Goal: Information Seeking & Learning: Learn about a topic

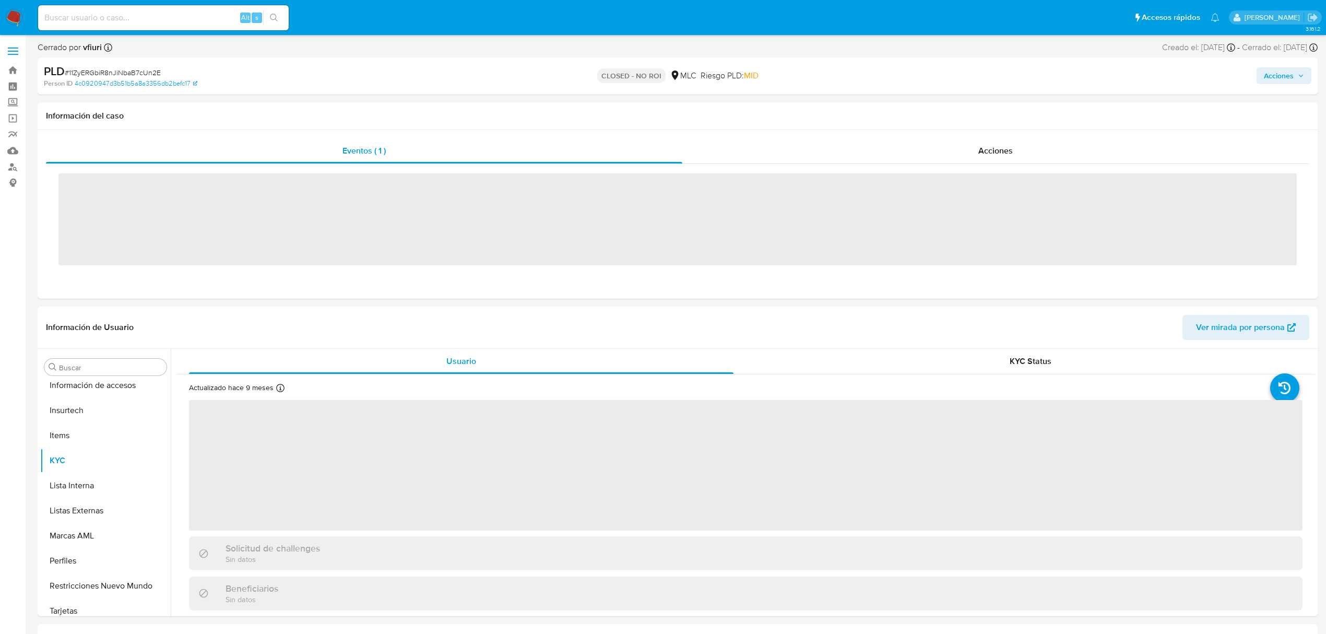
scroll to position [491, 0]
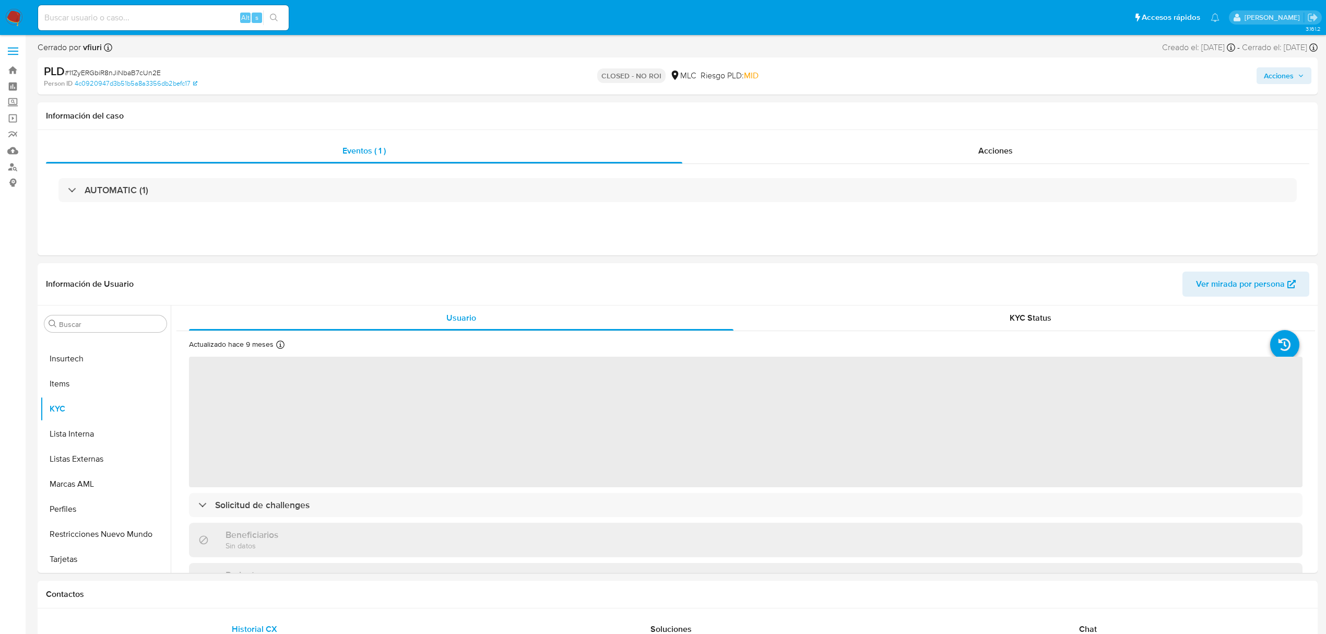
select select "10"
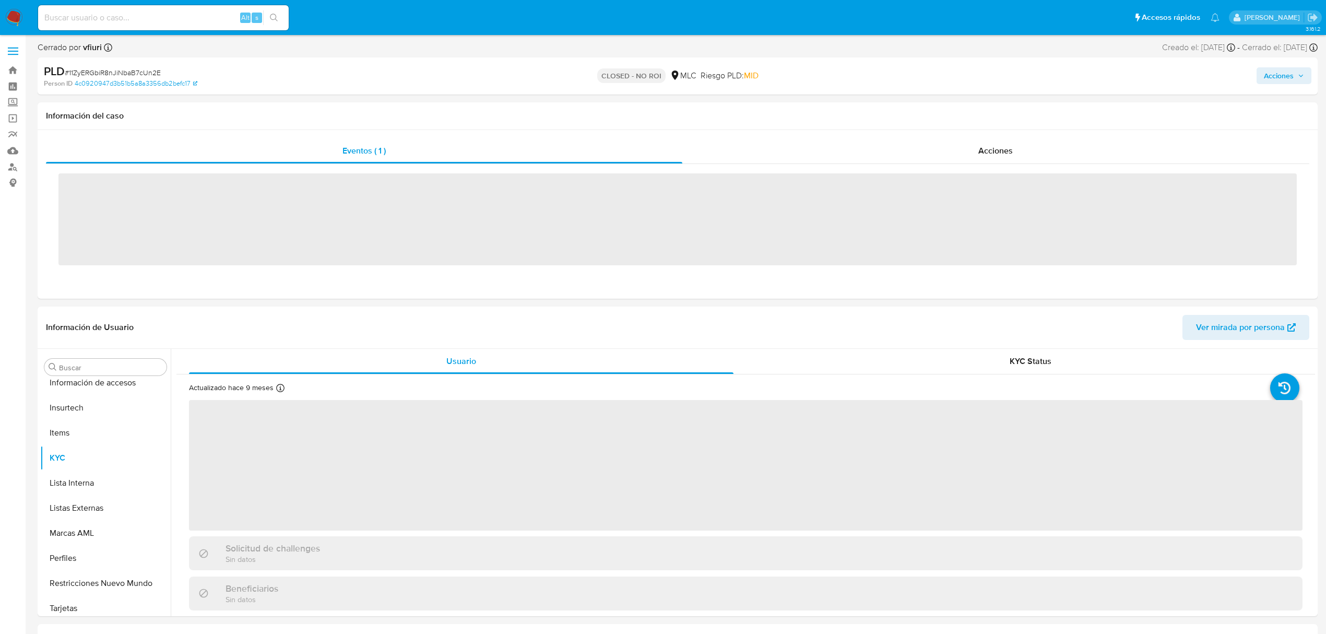
scroll to position [491, 0]
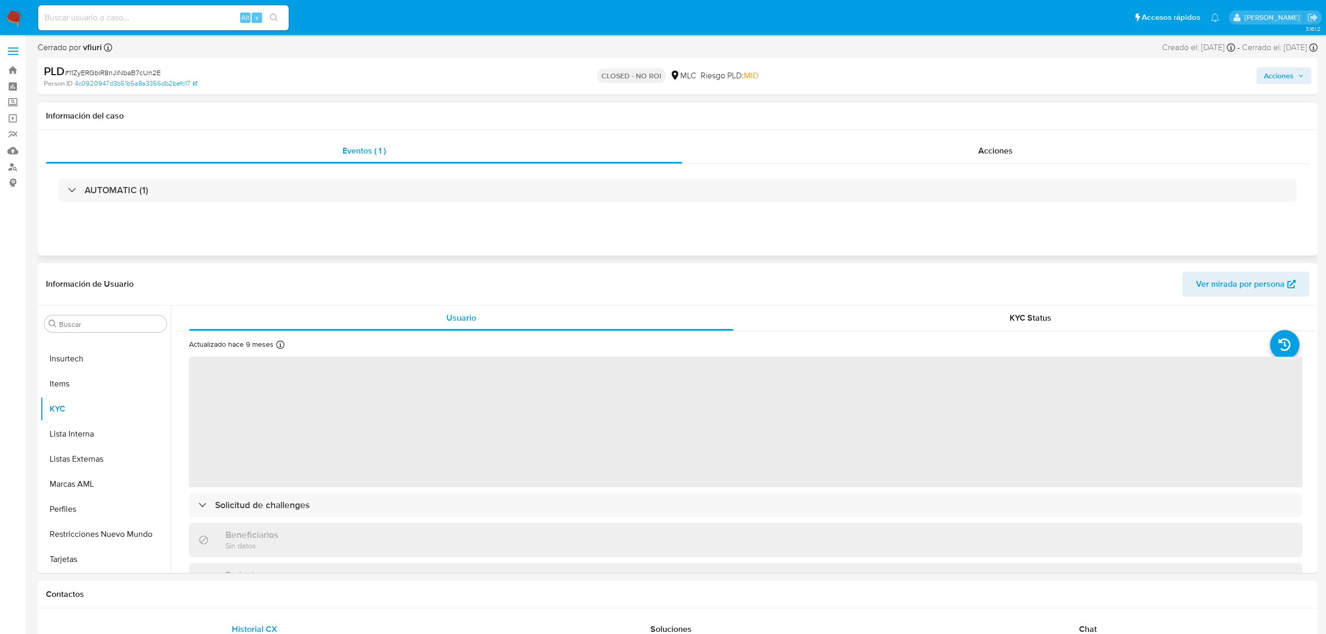
select select "10"
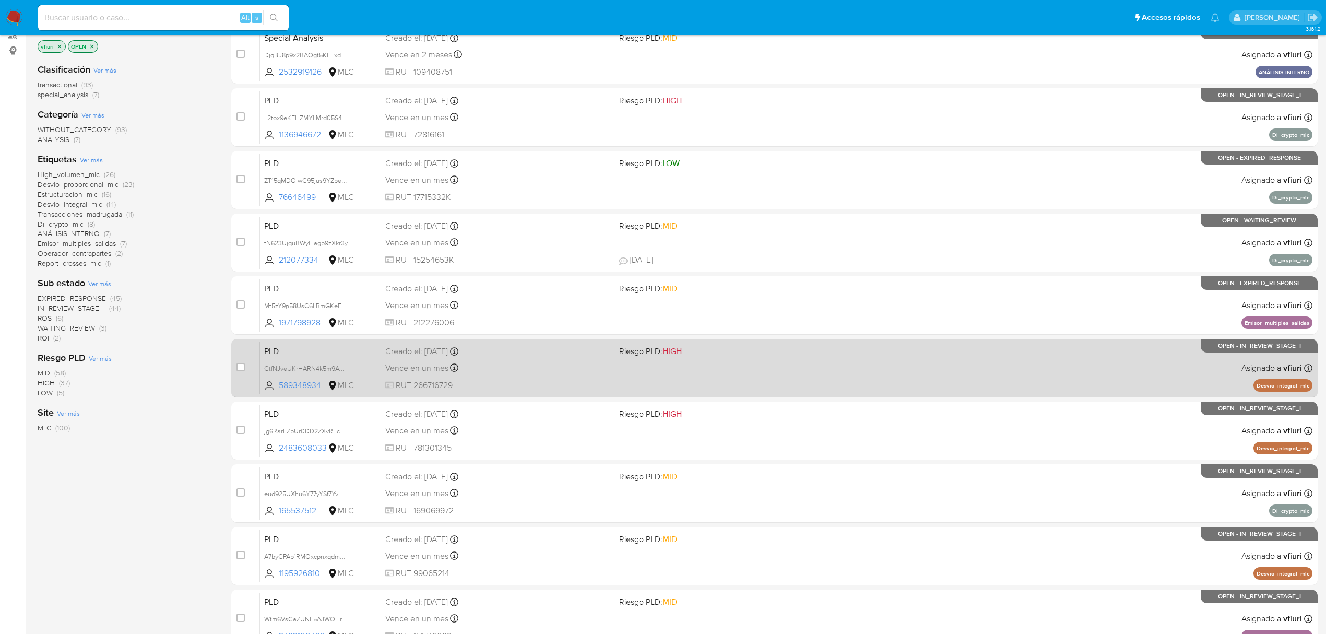
scroll to position [228, 0]
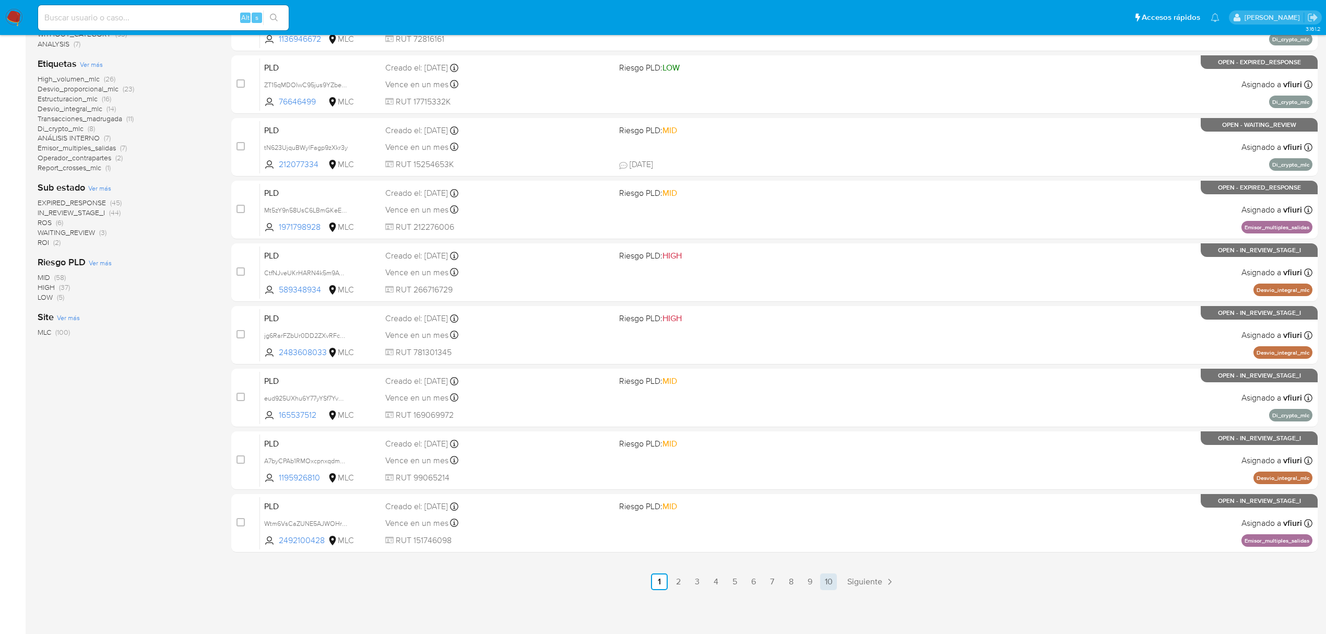
click at [823, 589] on link "10" at bounding box center [828, 581] width 17 height 17
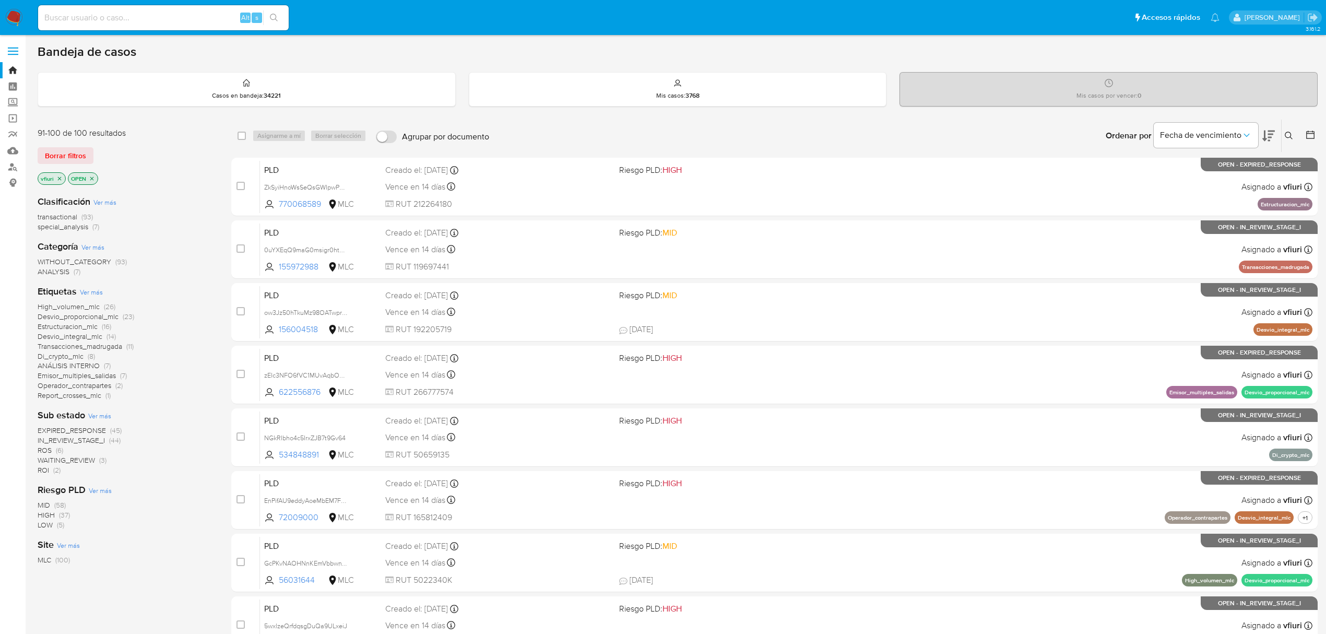
scroll to position [228, 0]
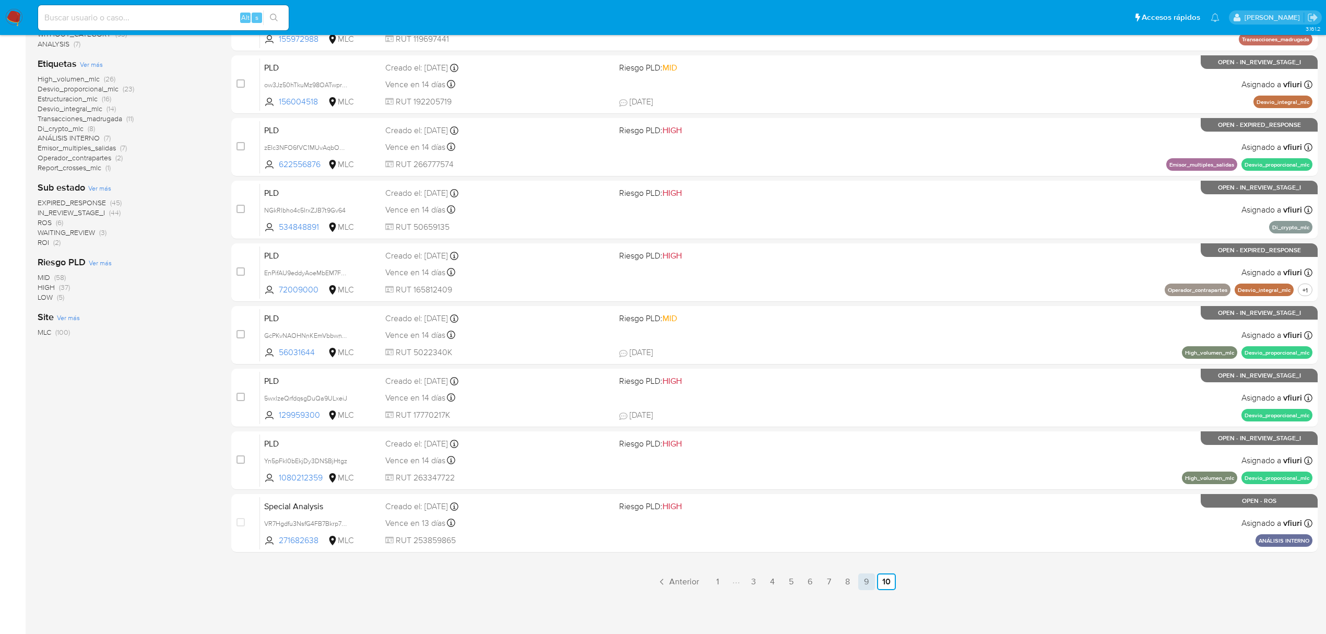
click at [863, 575] on link "9" at bounding box center [866, 581] width 17 height 17
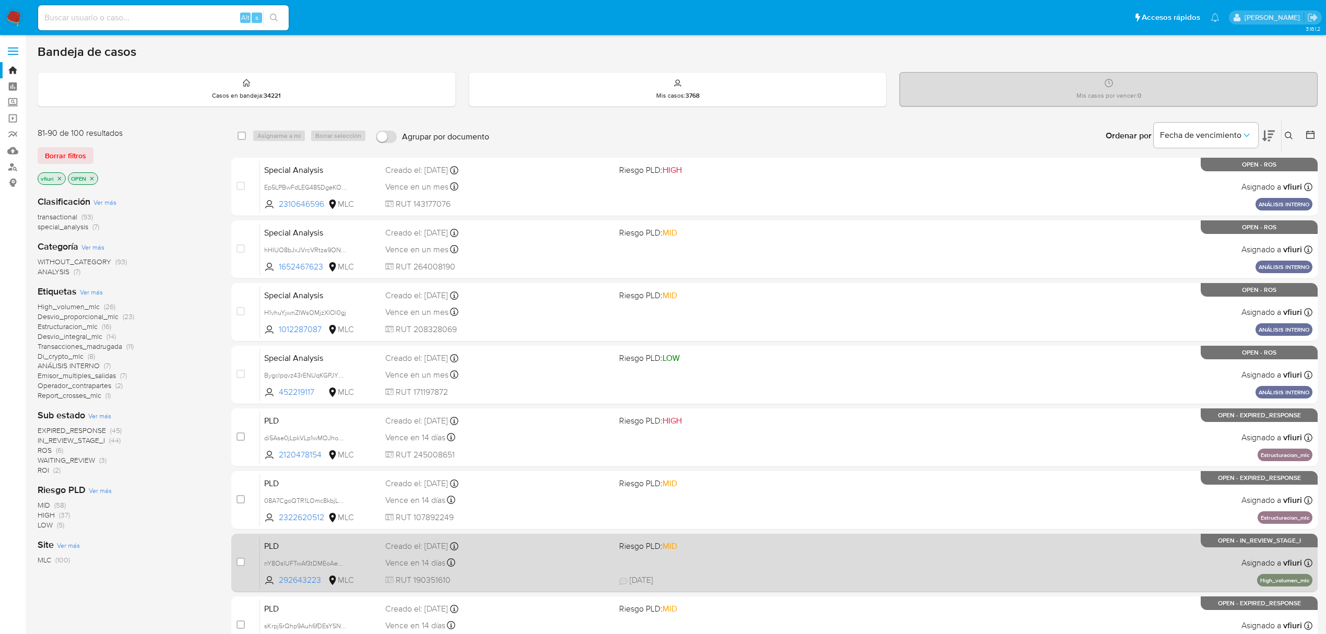
scroll to position [228, 0]
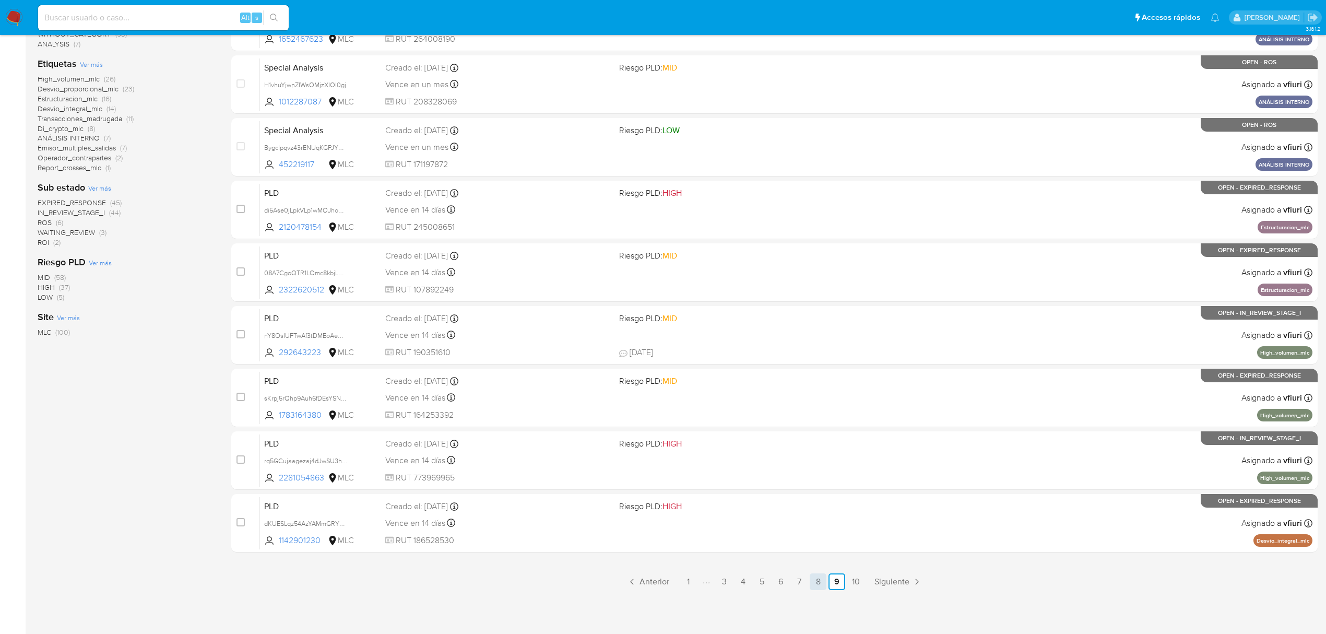
click at [817, 581] on link "8" at bounding box center [817, 581] width 17 height 17
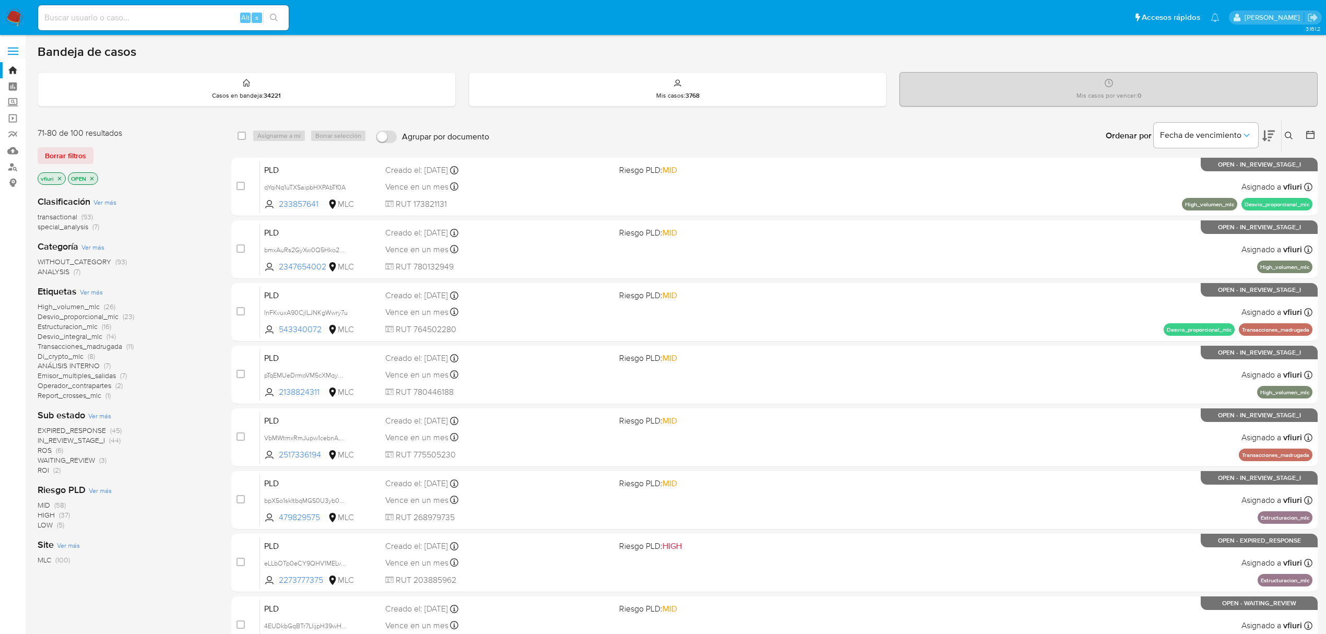
click at [1305, 136] on icon at bounding box center [1310, 134] width 10 height 10
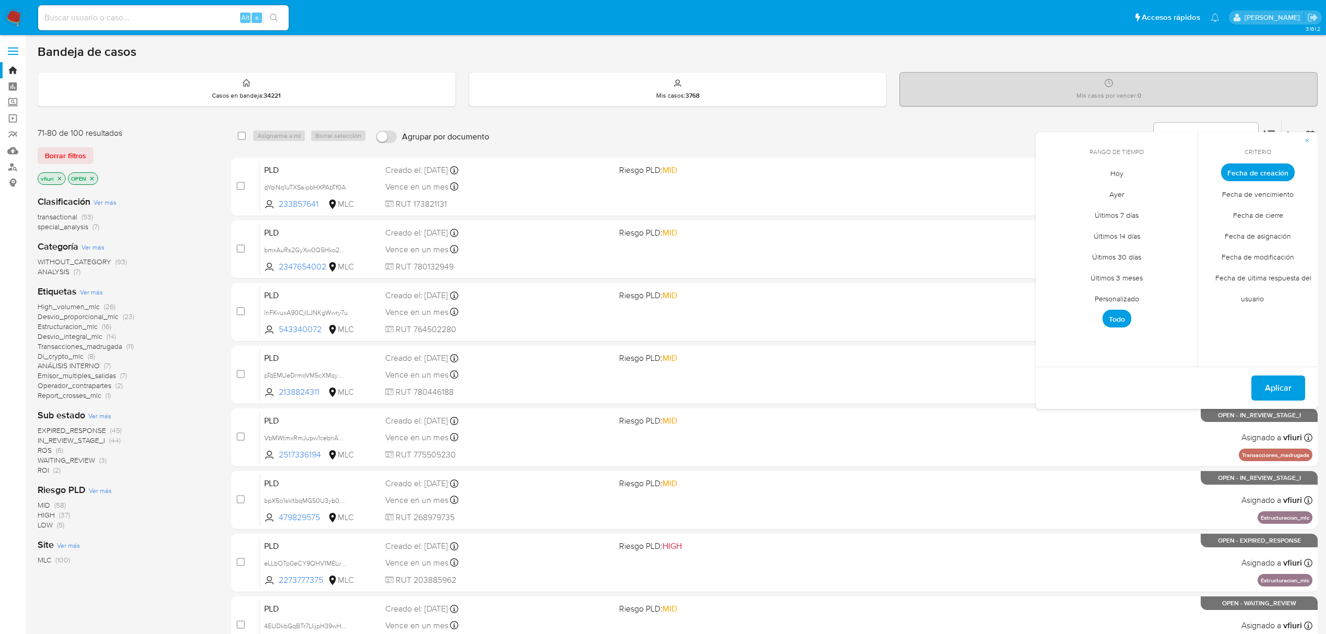
click at [170, 538] on div "Site Ver más MLC (100)" at bounding box center [126, 551] width 177 height 27
click at [43, 451] on span "ROS" at bounding box center [45, 450] width 14 height 10
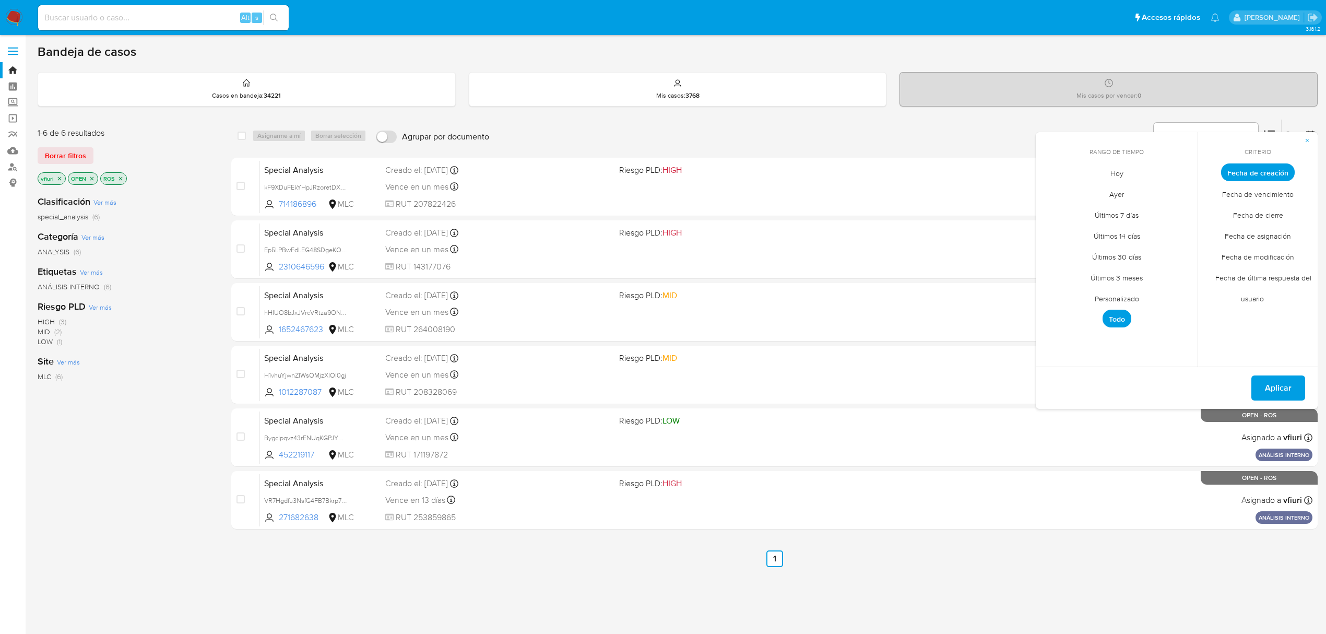
click at [1073, 547] on div "select-all-cases-checkbox Asignarme a mí Borrar selección Agrupar por documento…" at bounding box center [774, 355] width 1086 height 473
click at [1320, 128] on main "3.161.2" at bounding box center [663, 318] width 1326 height 636
click at [1309, 136] on span "button" at bounding box center [1307, 140] width 6 height 15
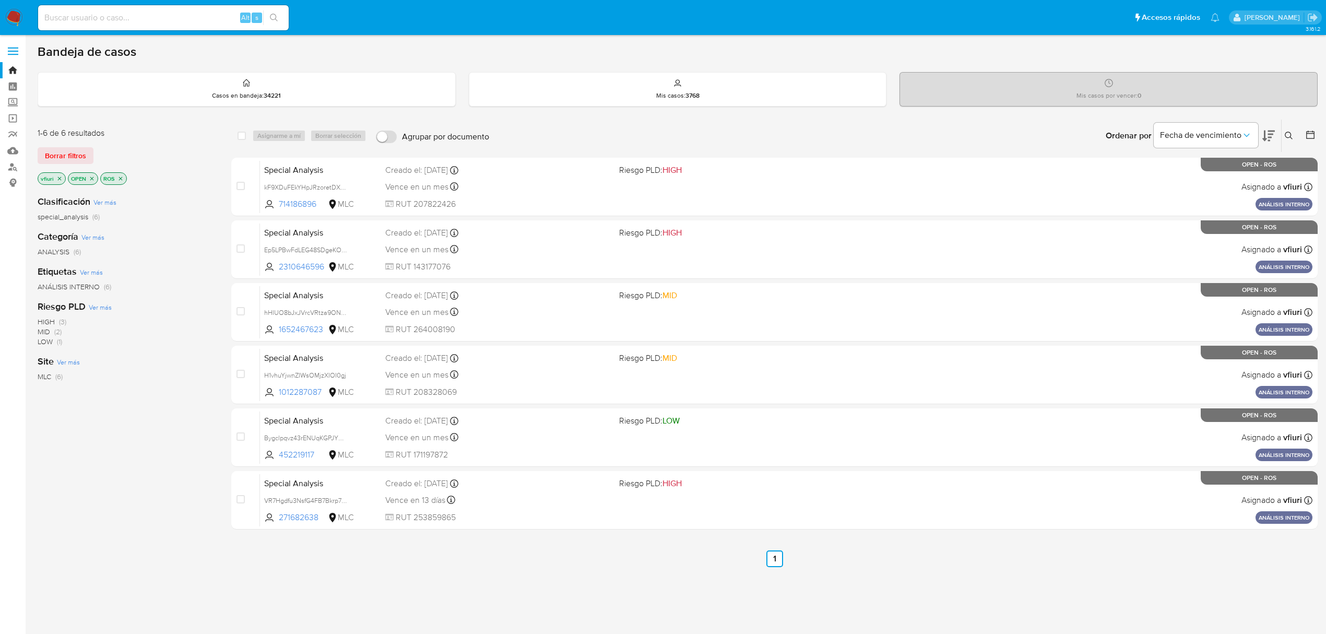
click at [120, 180] on icon "close-filter" at bounding box center [120, 178] width 6 height 6
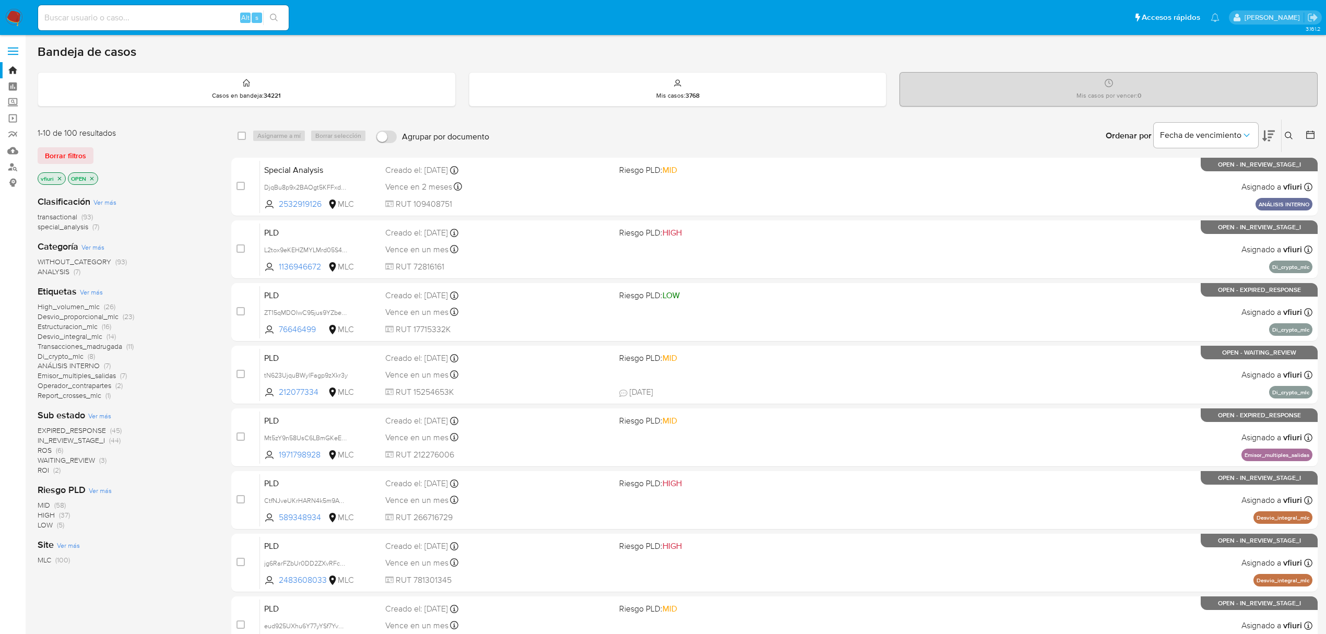
click at [1311, 137] on icon at bounding box center [1310, 134] width 10 height 10
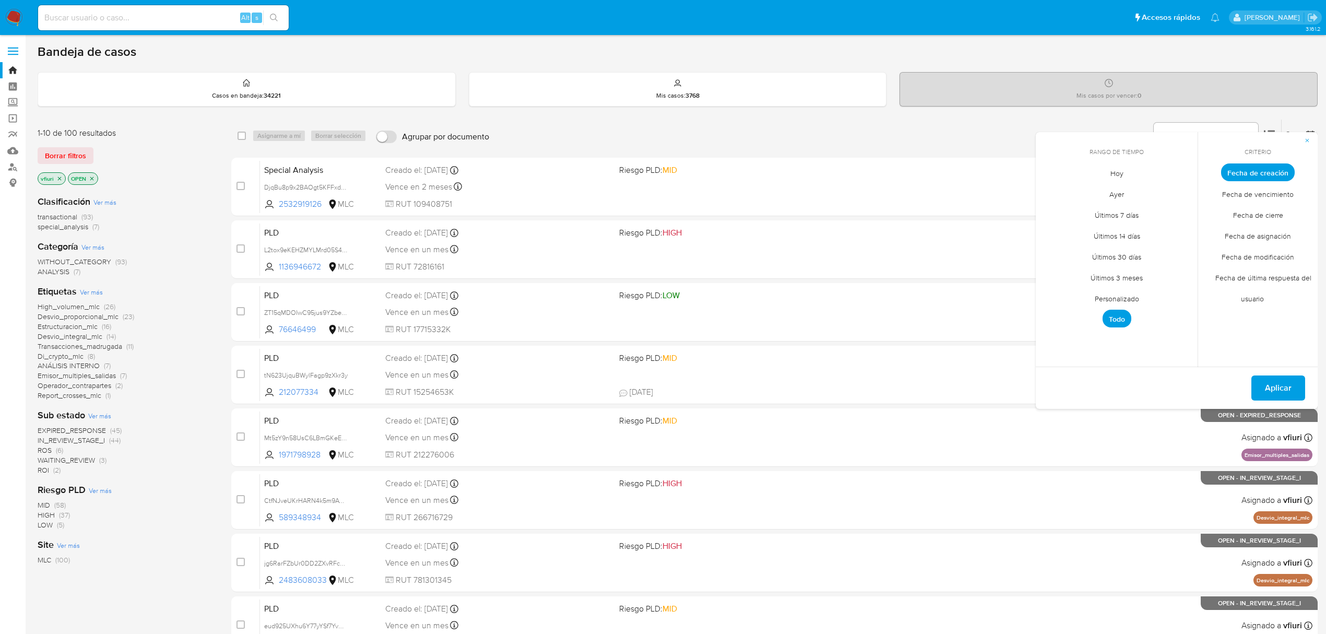
click at [1137, 300] on span "Personalizado" at bounding box center [1116, 298] width 66 height 21
click at [1051, 190] on icon "Mes anterior" at bounding box center [1051, 191] width 4 height 7
click at [1161, 249] on button "12" at bounding box center [1158, 251] width 17 height 17
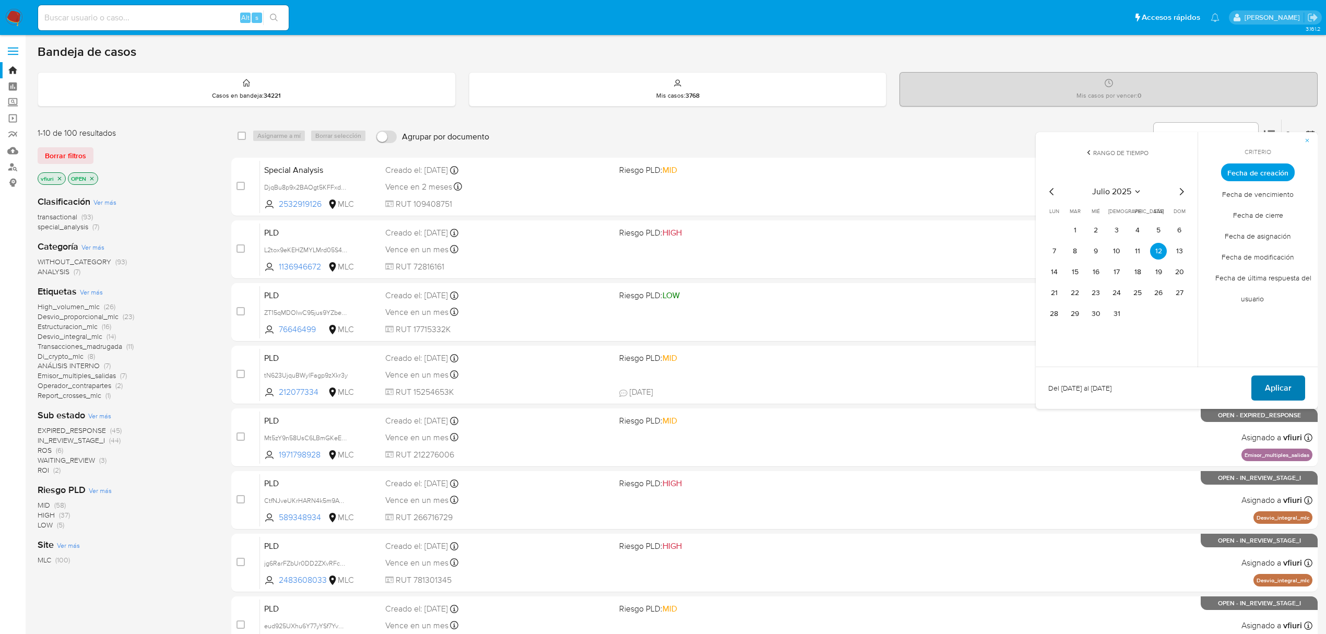
click at [1261, 383] on button "Aplicar" at bounding box center [1278, 387] width 54 height 25
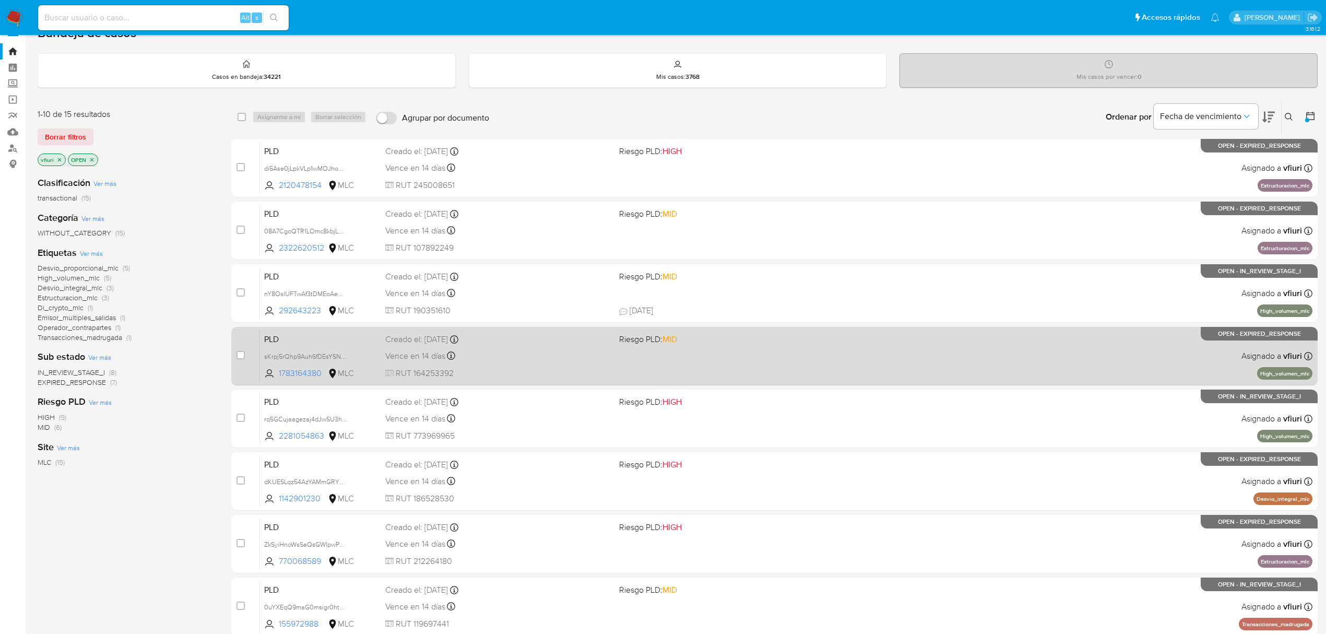
scroll to position [228, 0]
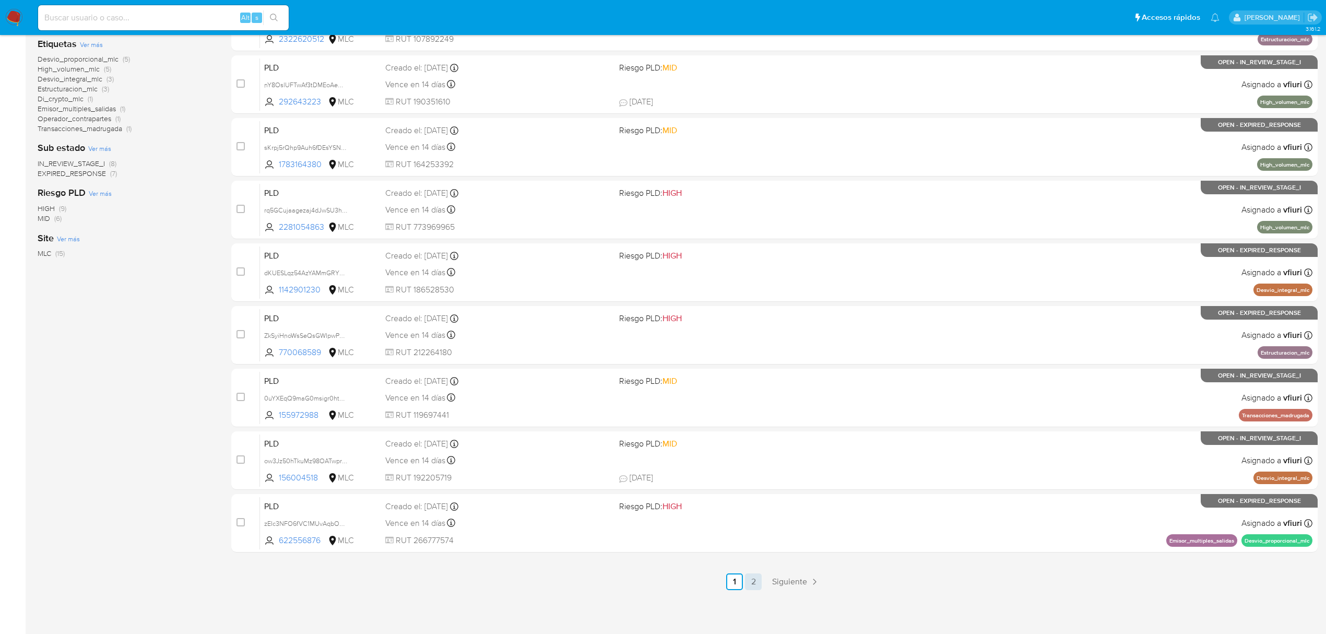
click at [750, 585] on link "2" at bounding box center [753, 581] width 17 height 17
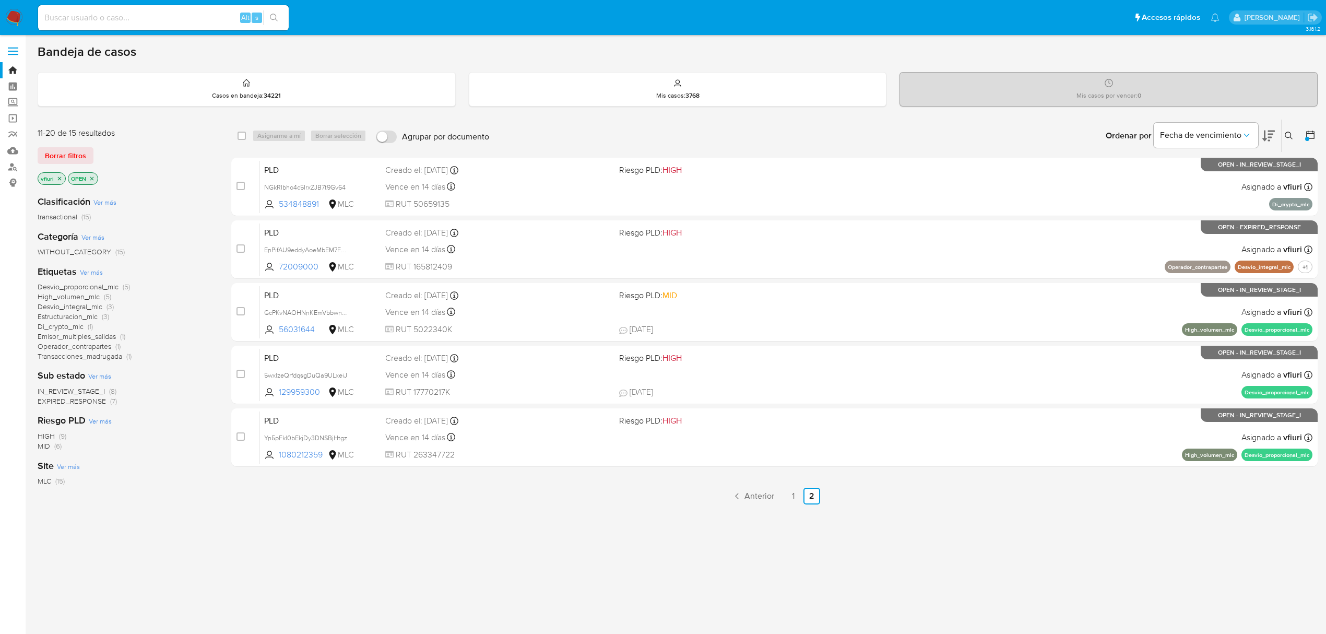
click at [94, 297] on span "High_volumen_mlc" at bounding box center [69, 296] width 62 height 10
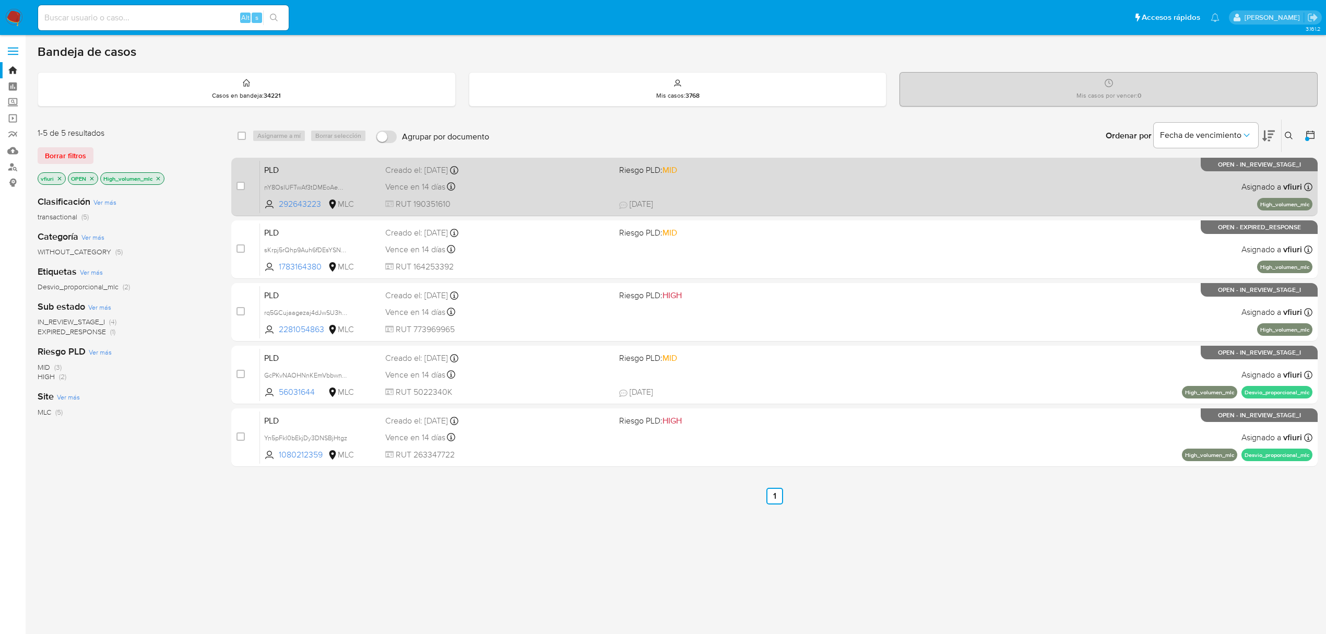
click at [757, 191] on div "PLD nY8OslUFTwAf3tDMEoAeHLmW 292643223 MLC Riesgo PLD: MID Creado el: 12/07/202…" at bounding box center [786, 186] width 1052 height 53
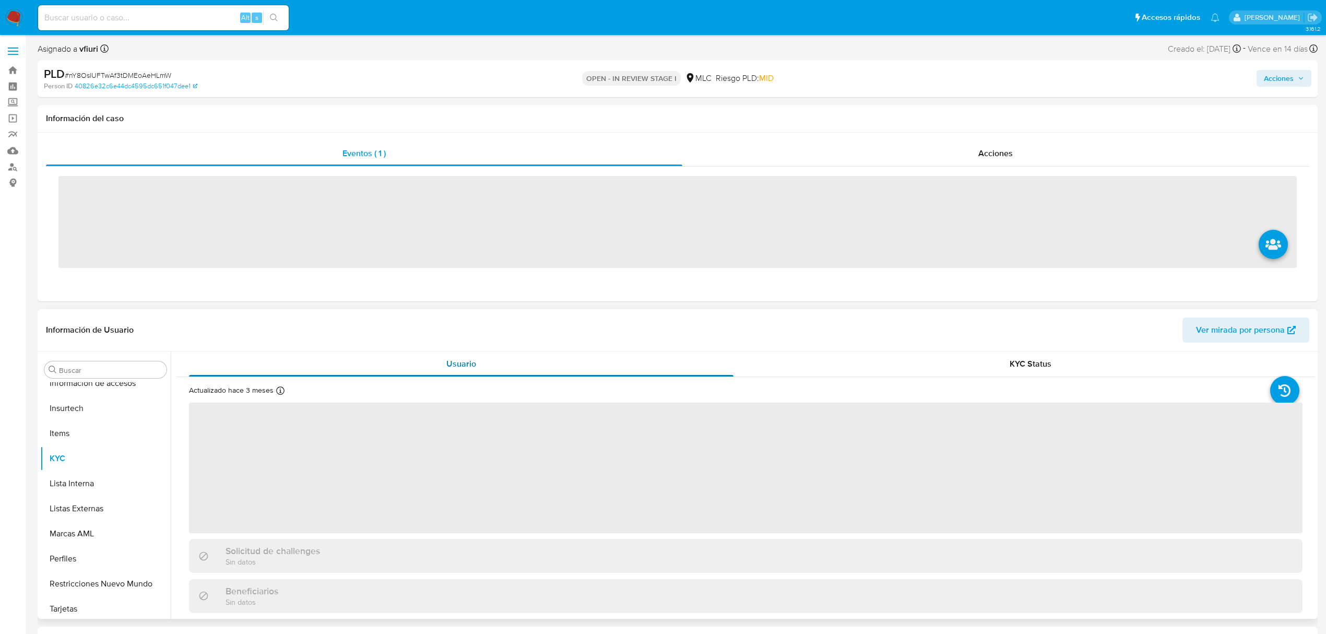
scroll to position [491, 0]
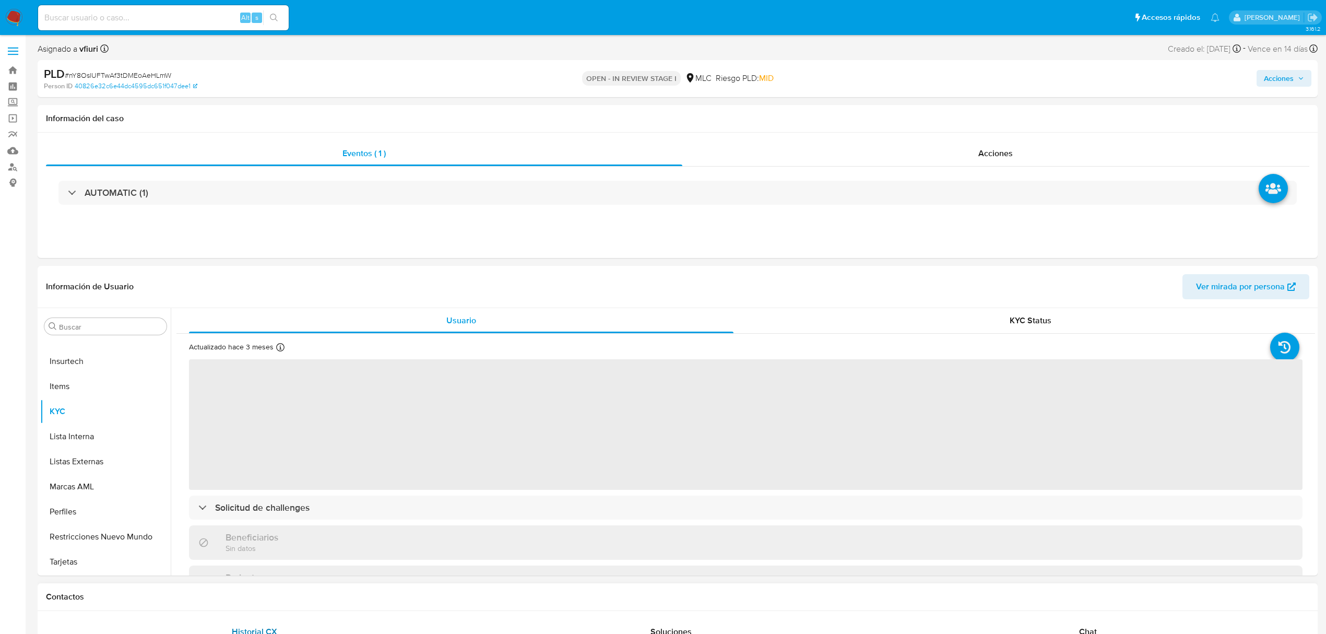
select select "10"
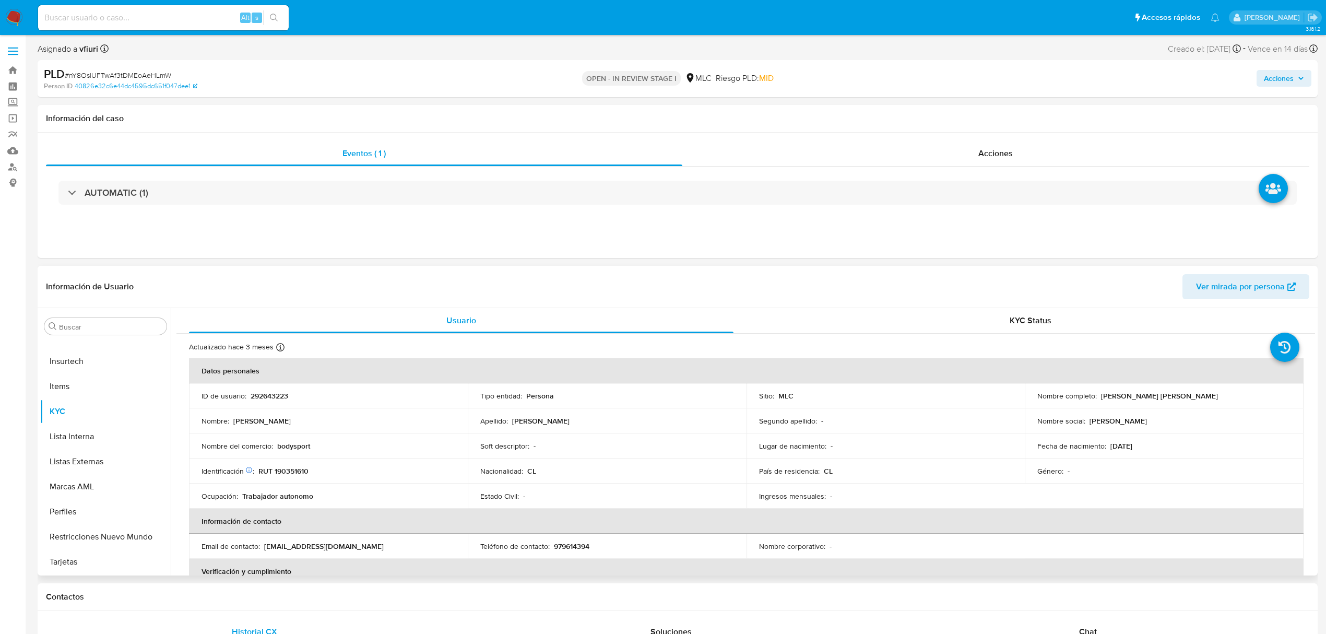
click at [277, 391] on p "292643223" at bounding box center [270, 395] width 38 height 9
copy p "292643223"
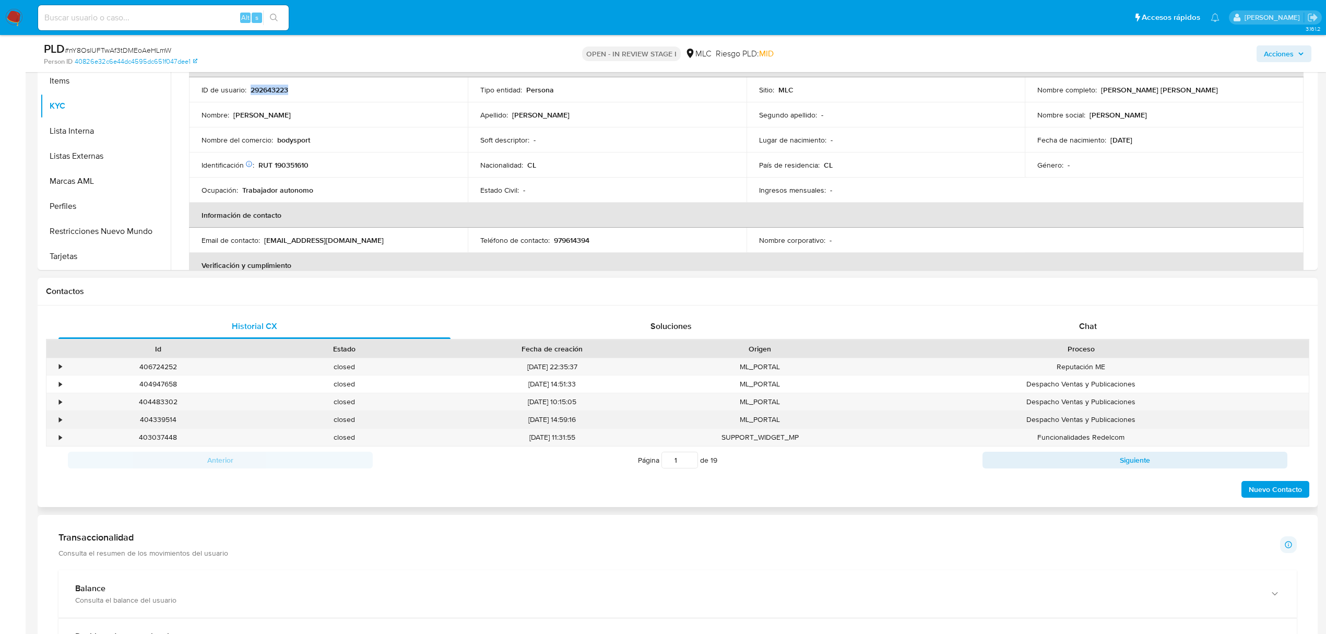
scroll to position [278, 0]
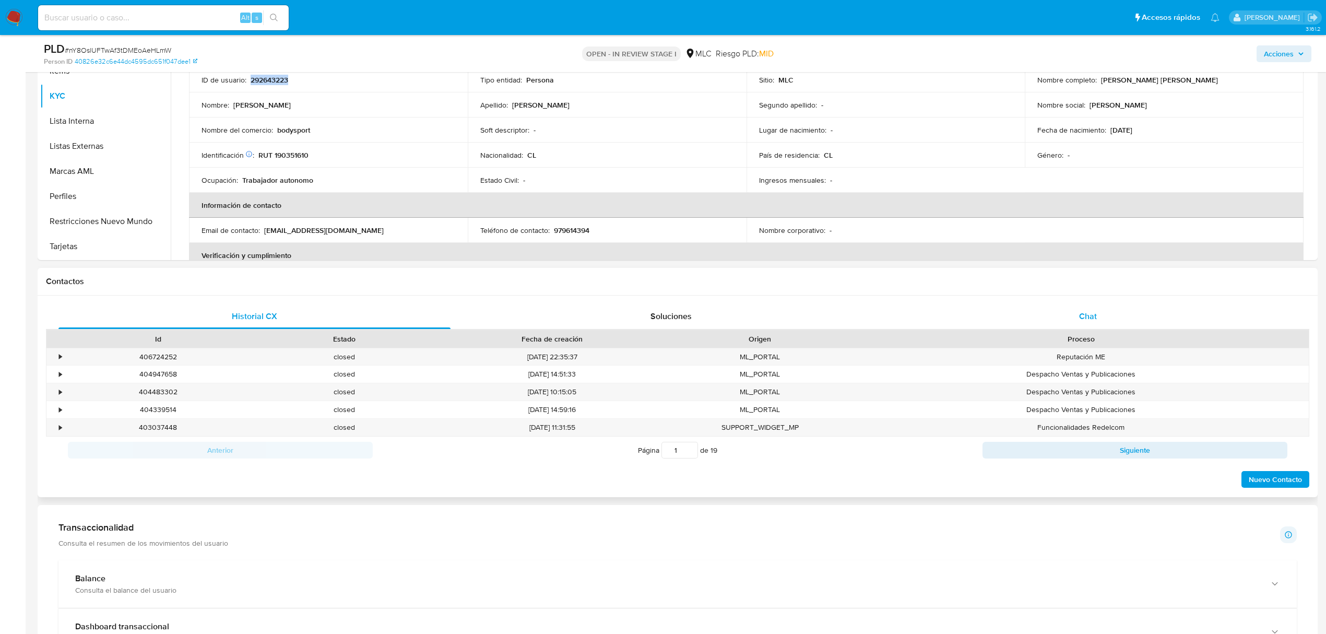
click at [1083, 324] on div "Chat" at bounding box center [1088, 316] width 392 height 25
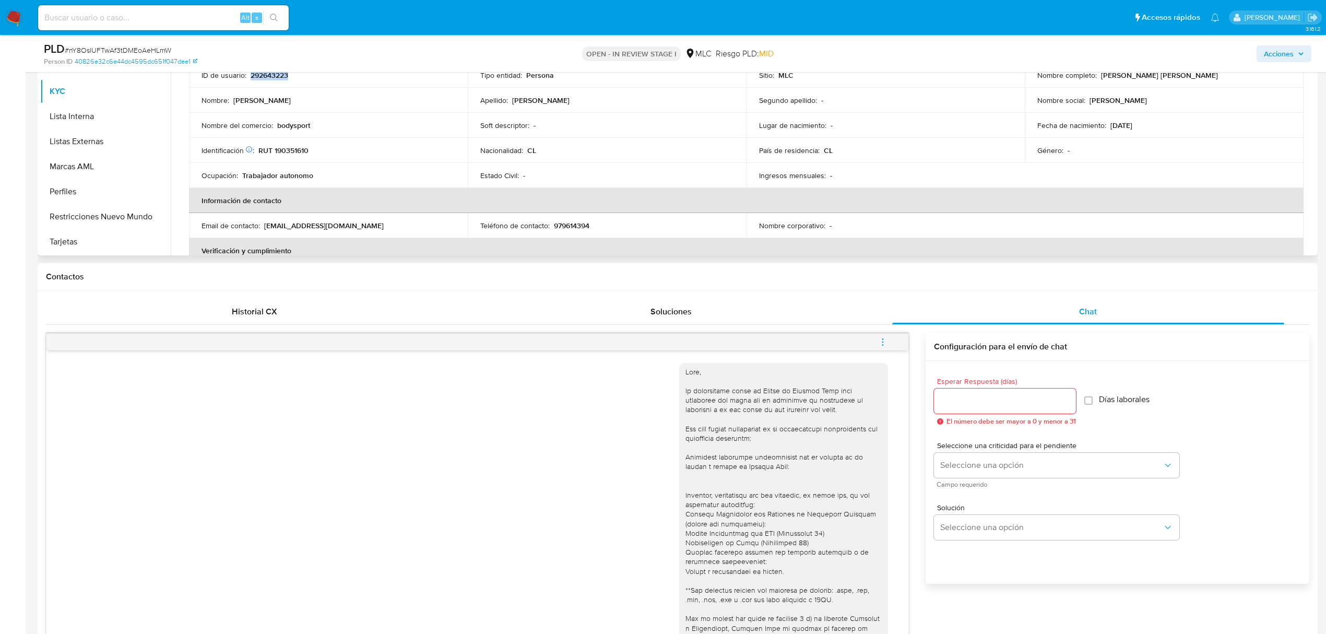
scroll to position [139, 0]
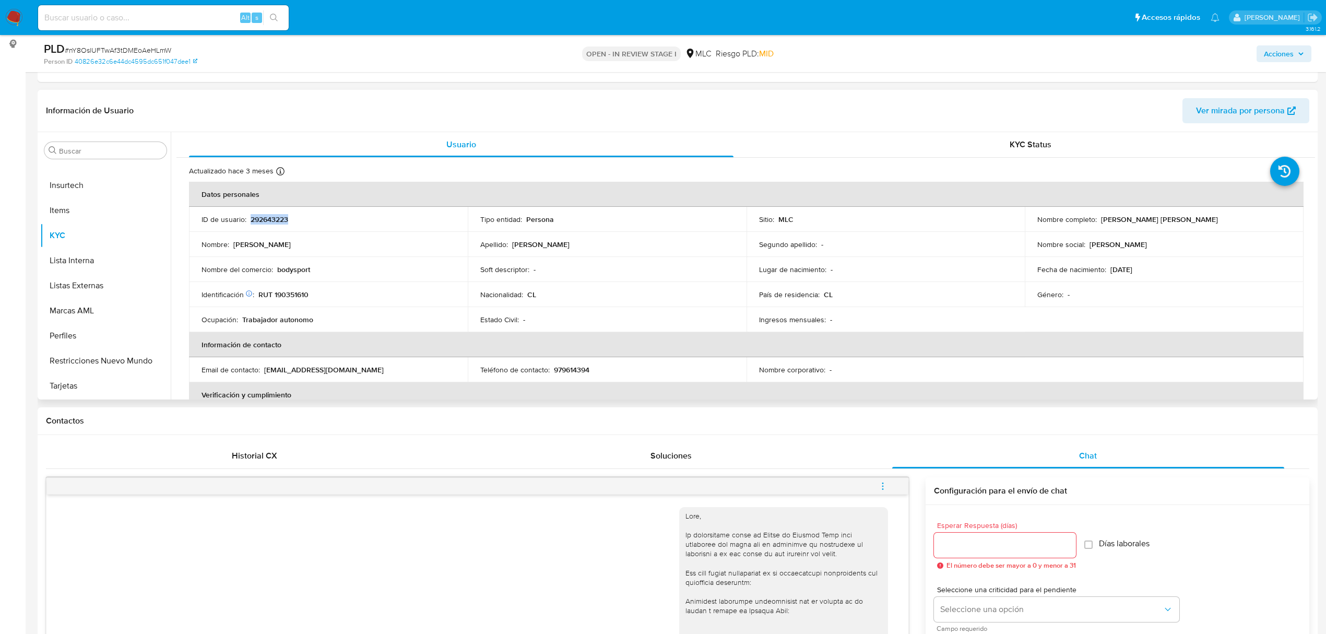
copy p "292643223"
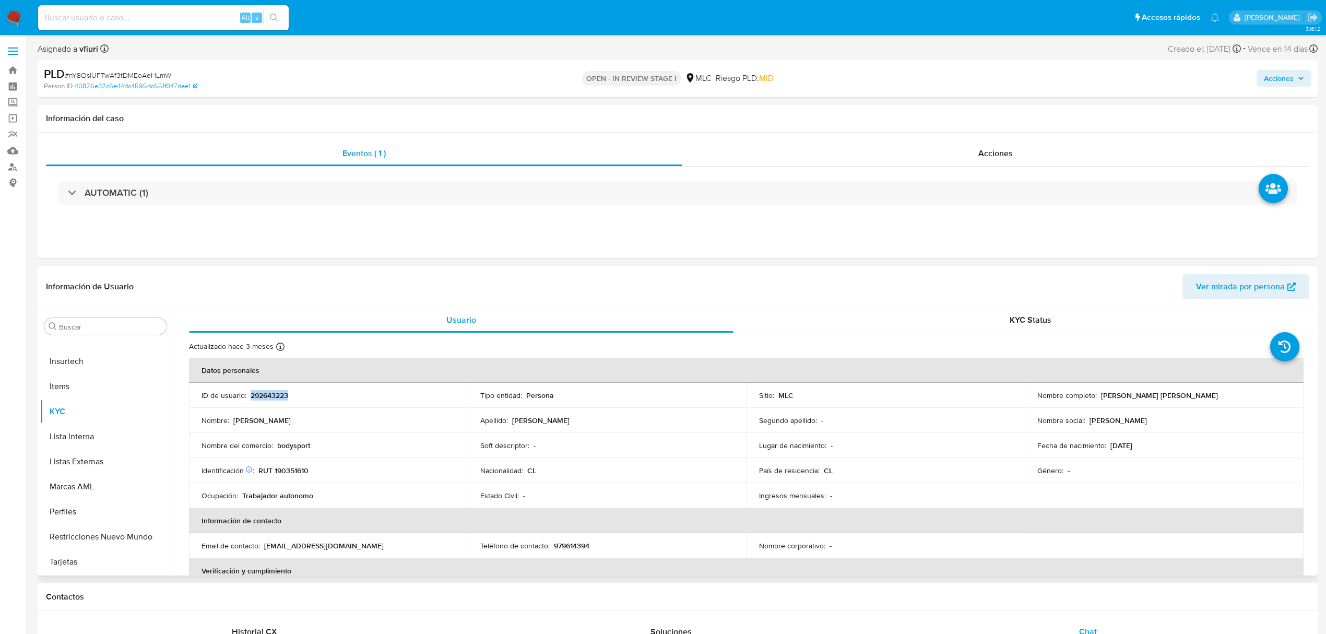
scroll to position [0, 0]
copy p "292643223"
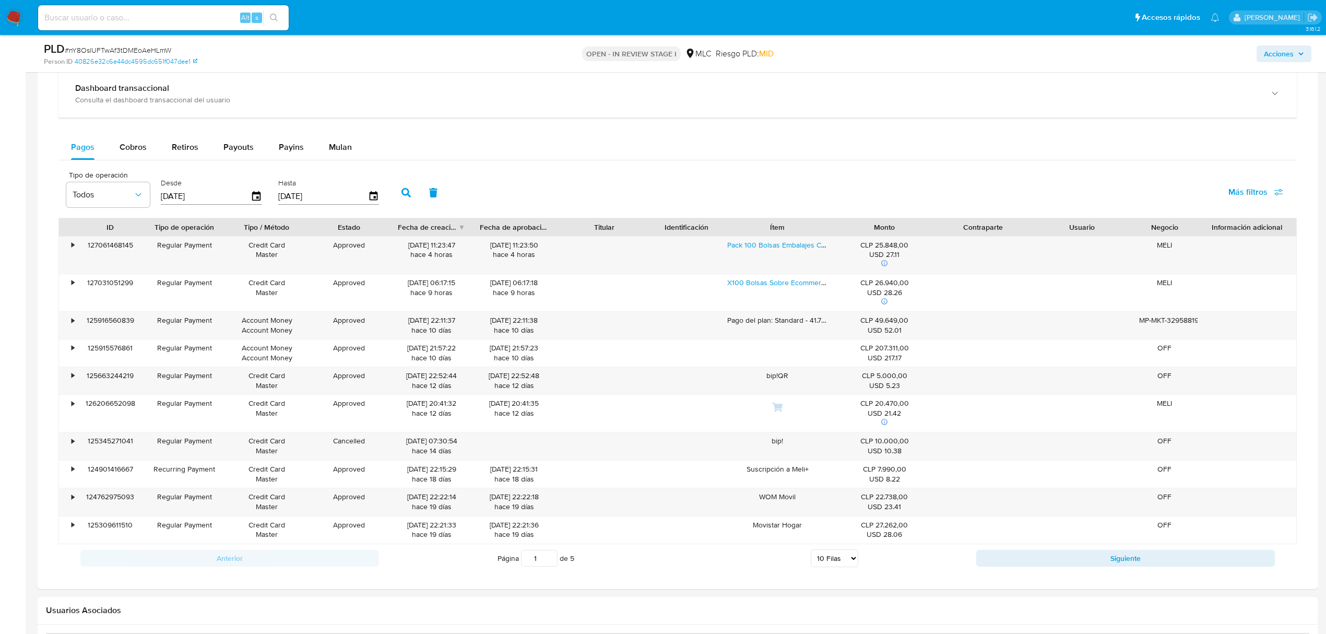
scroll to position [1044, 0]
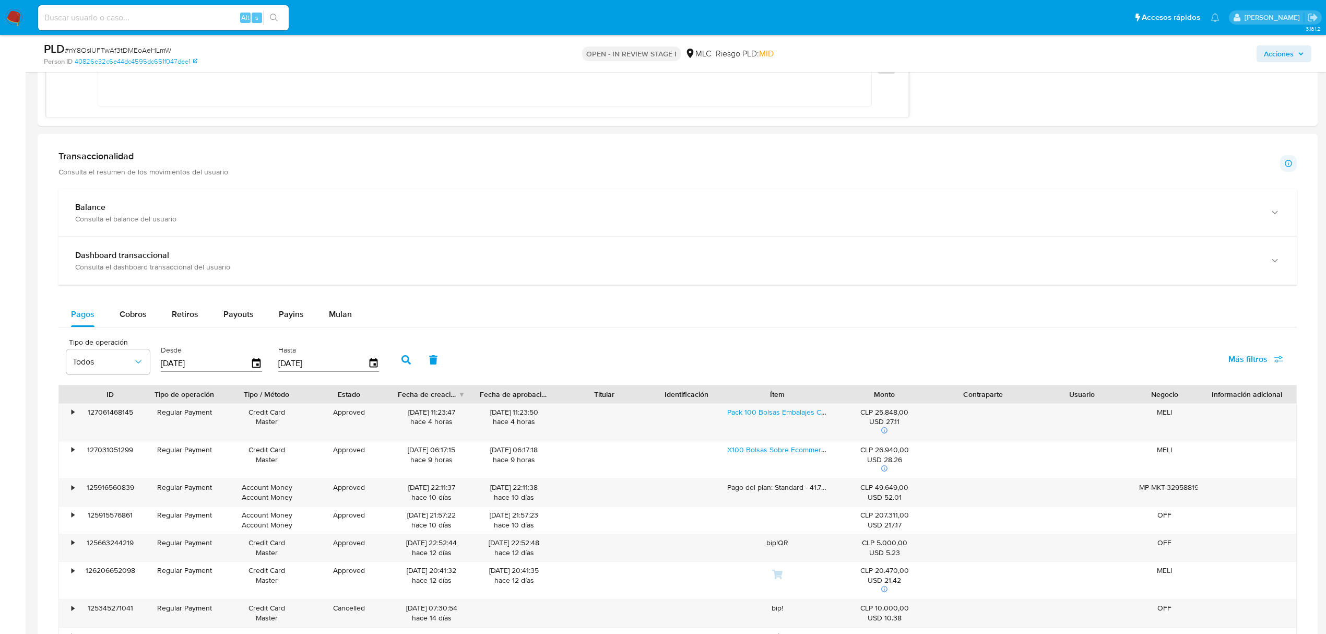
click at [363, 312] on div "Pagos Cobros Retiros Payouts Payins Mulan" at bounding box center [677, 314] width 1238 height 25
click at [347, 314] on span "Mulan" at bounding box center [340, 314] width 23 height 12
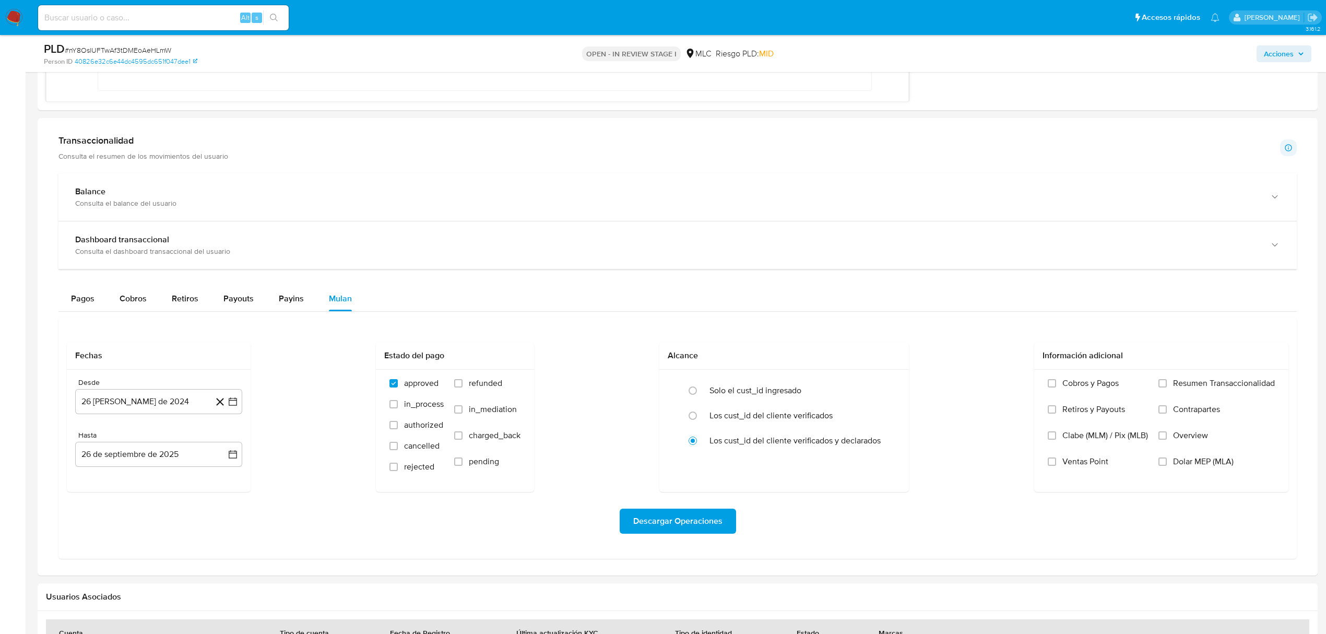
scroll to position [1113, 0]
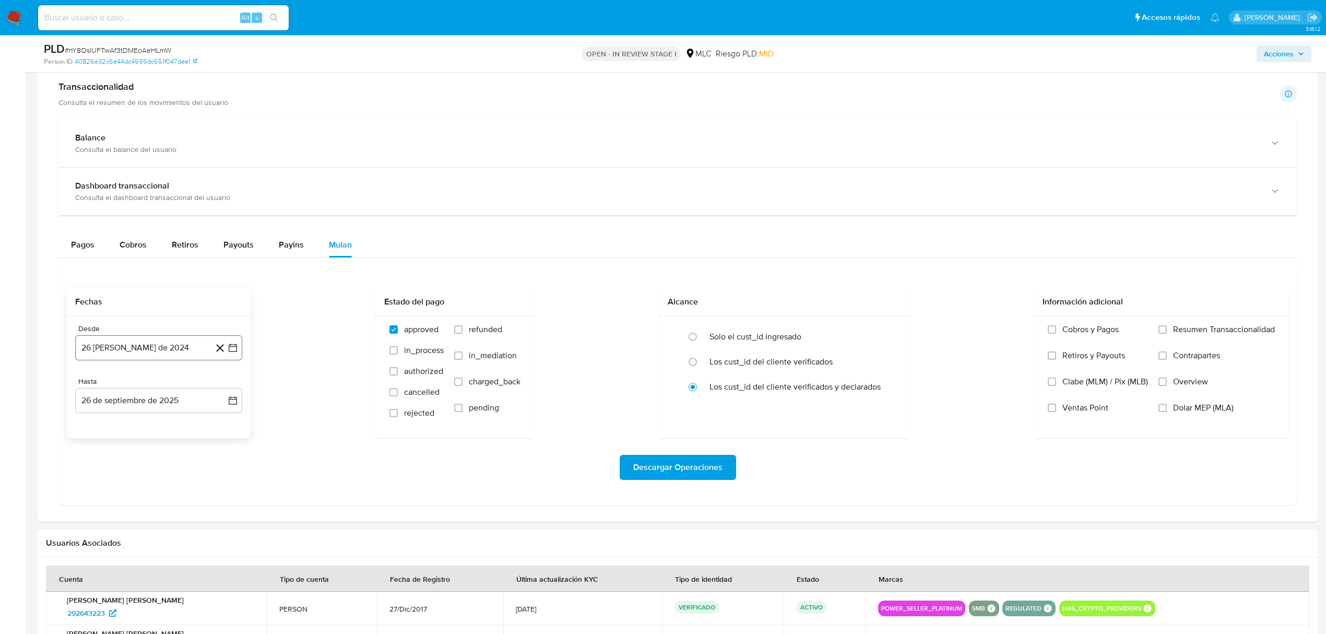
click at [232, 353] on icon "button" at bounding box center [233, 347] width 10 height 10
click at [220, 391] on icon "Mes siguiente" at bounding box center [223, 385] width 13 height 13
click at [124, 470] on button "10" at bounding box center [117, 465] width 17 height 17
click at [224, 397] on button "26 de septiembre de 2025" at bounding box center [158, 400] width 167 height 25
click at [114, 502] on button "9" at bounding box center [117, 497] width 17 height 17
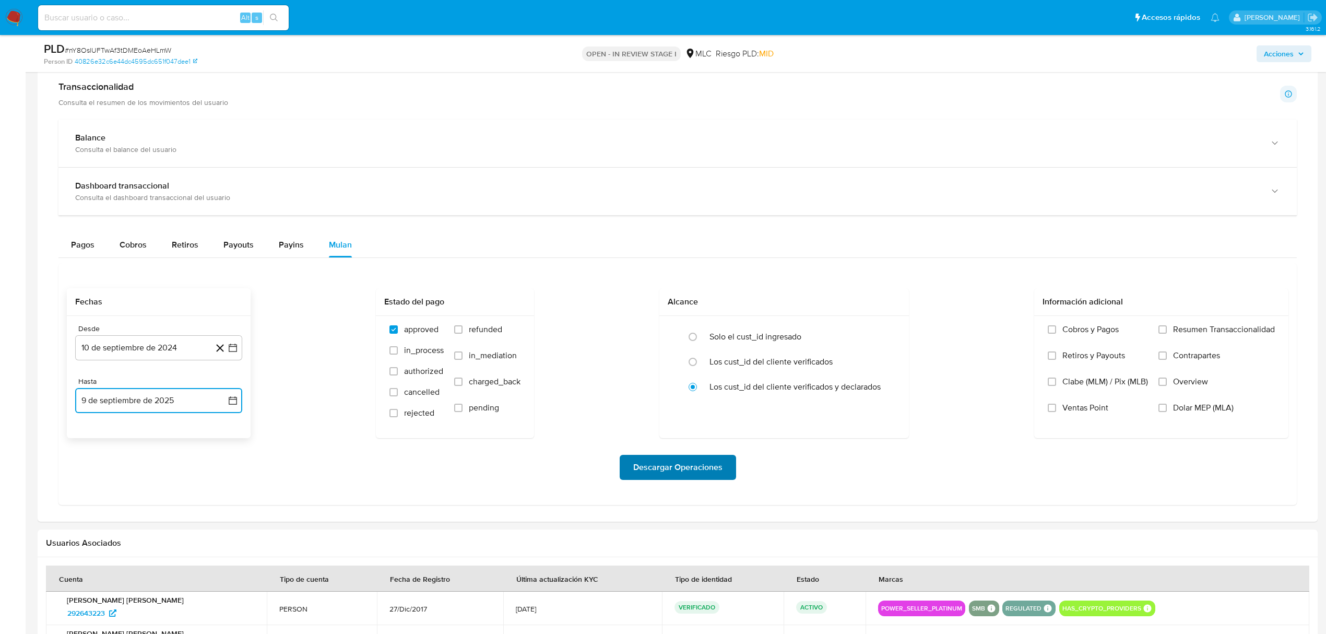
click at [669, 474] on span "Descargar Operaciones" at bounding box center [677, 467] width 89 height 23
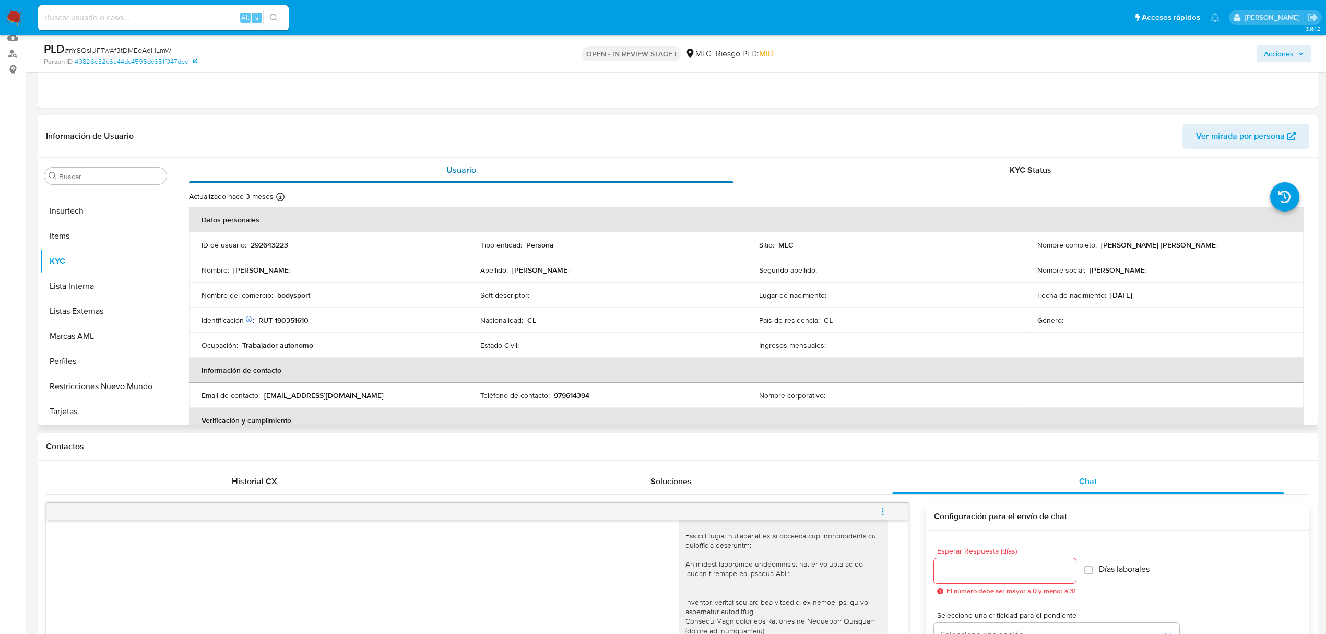
scroll to position [0, 0]
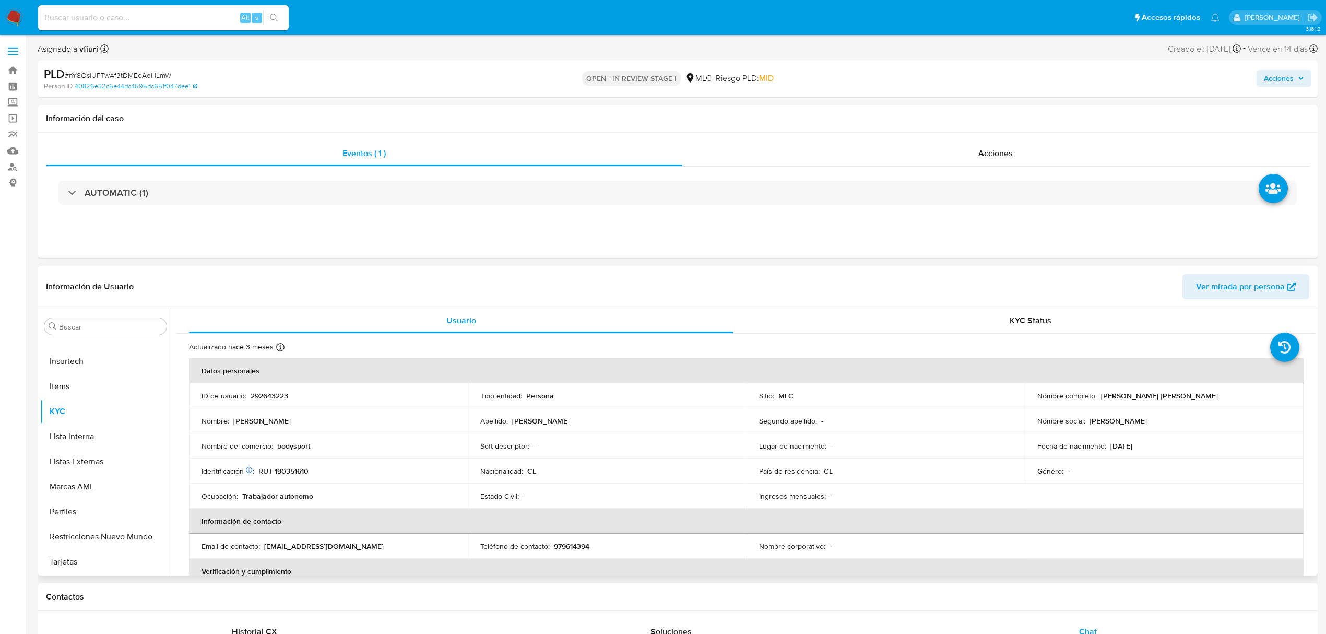
click at [263, 392] on p "292643223" at bounding box center [270, 395] width 38 height 9
copy p "292643223"
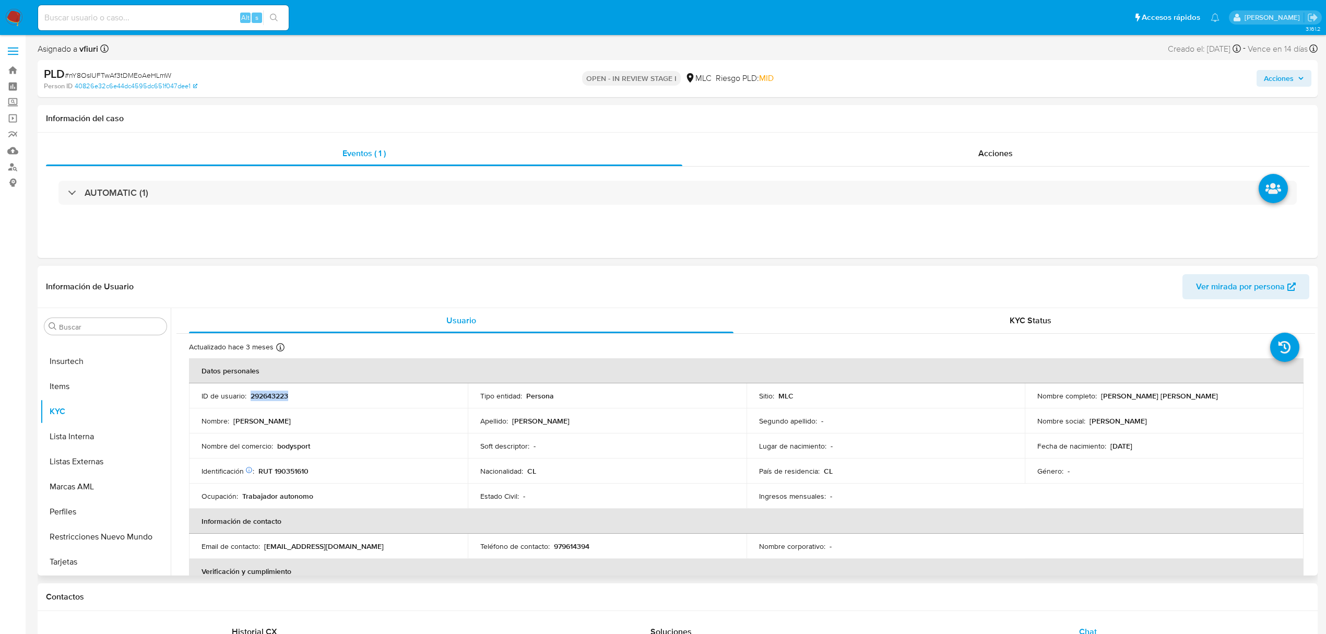
copy p "292643223"
click at [128, 76] on span "# nY8OslUFTwAf3tDMEoAeHLmW" at bounding box center [118, 75] width 106 height 10
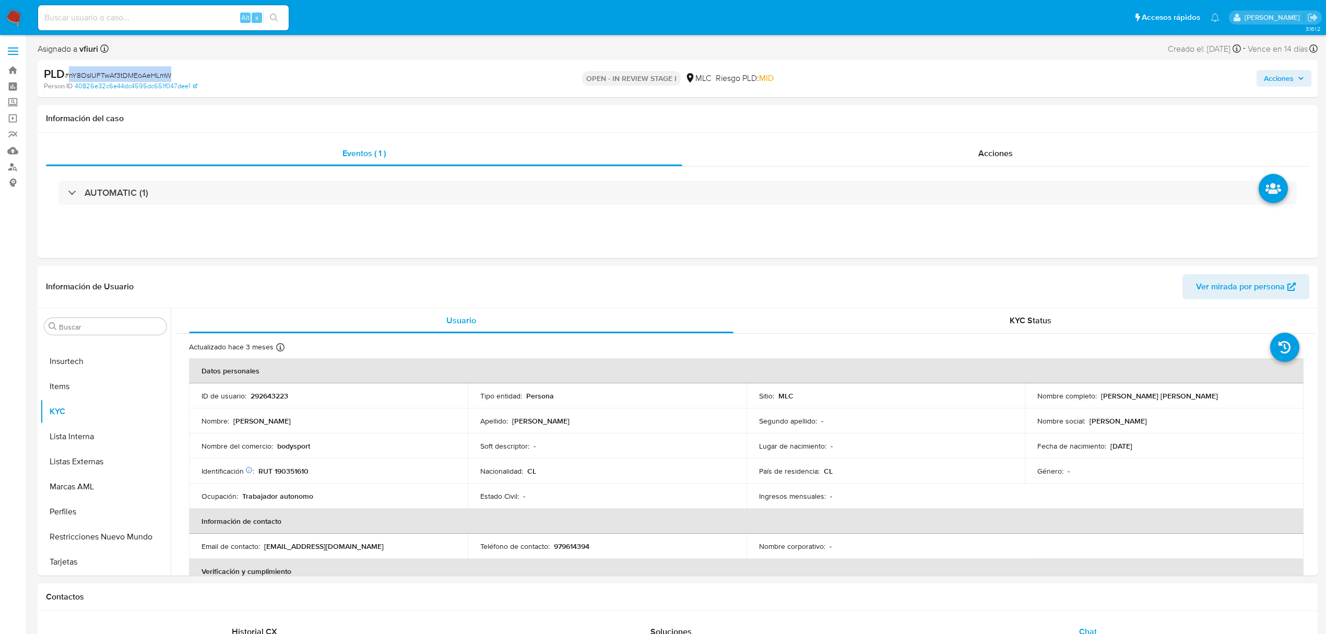
copy span "nY8OslUFTwAf3tDMEoAeHLmW"
click at [291, 471] on p "RUT 190351610" at bounding box center [283, 470] width 50 height 9
drag, startPoint x: 279, startPoint y: 445, endPoint x: 318, endPoint y: 447, distance: 39.2
click at [318, 447] on div "Nombre del comercio : bodysport" at bounding box center [328, 445] width 254 height 9
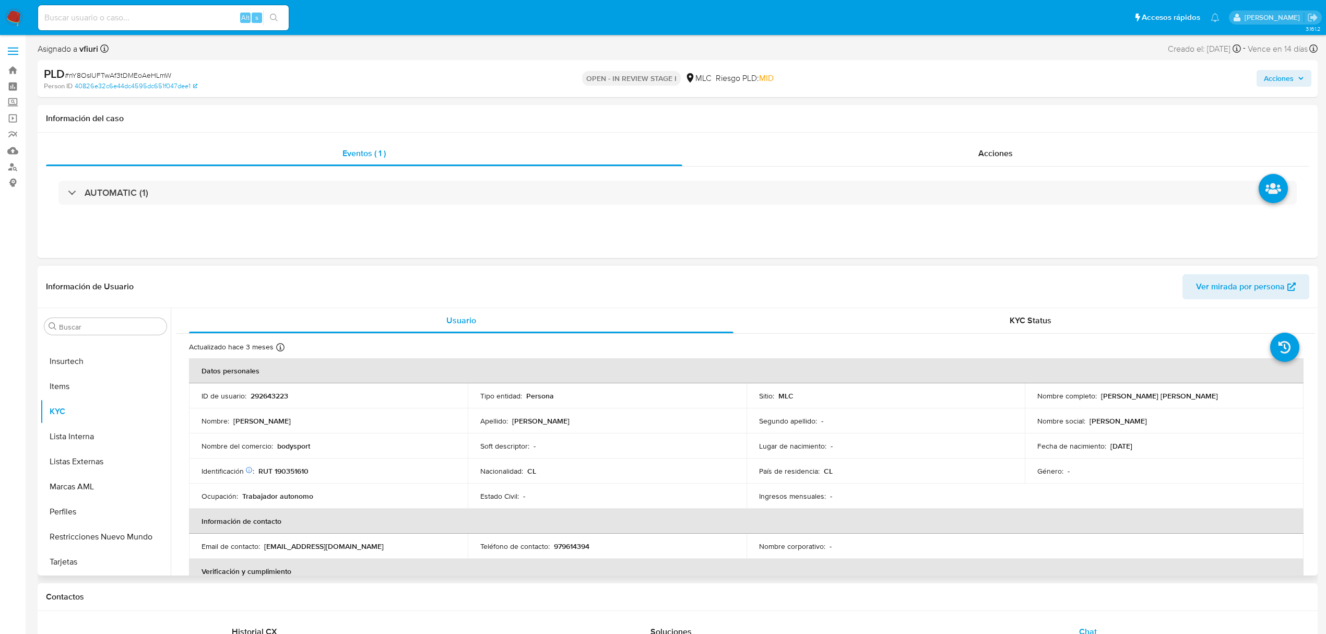
click at [318, 447] on div "Nombre del comercio : bodysport" at bounding box center [328, 445] width 254 height 9
click at [278, 446] on div "Nombre del comercio : bodysport" at bounding box center [328, 445] width 254 height 9
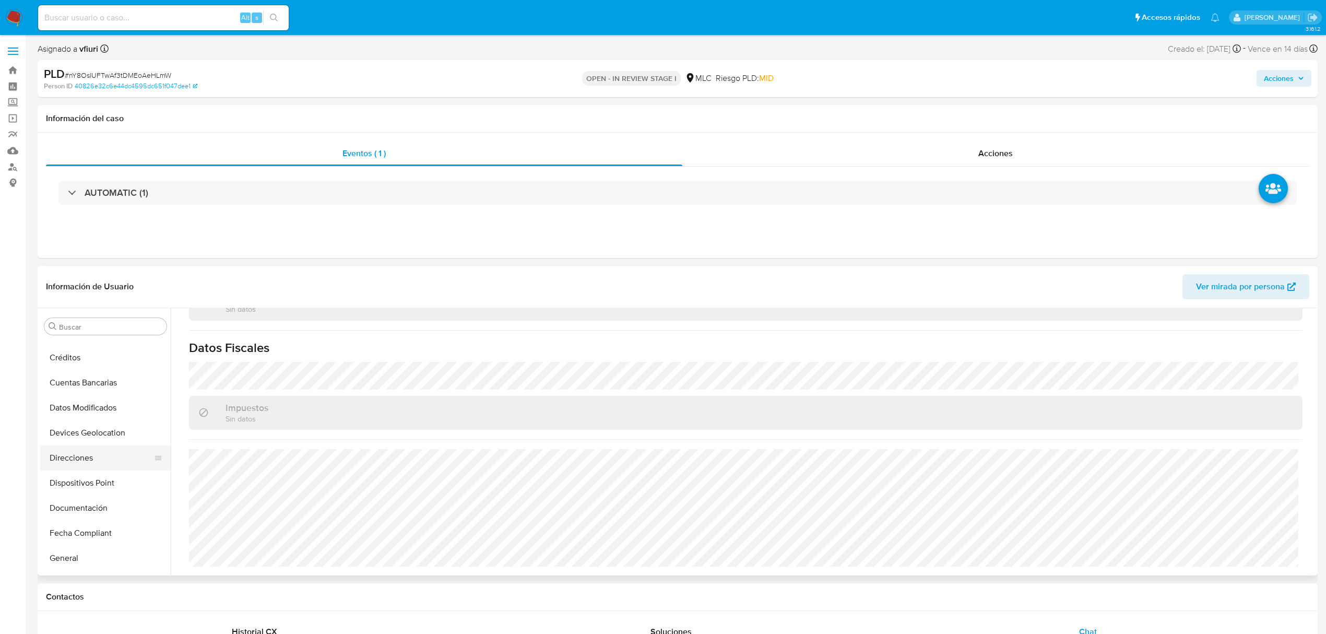
scroll to position [143, 0]
click at [68, 462] on button "Direcciones" at bounding box center [101, 458] width 122 height 25
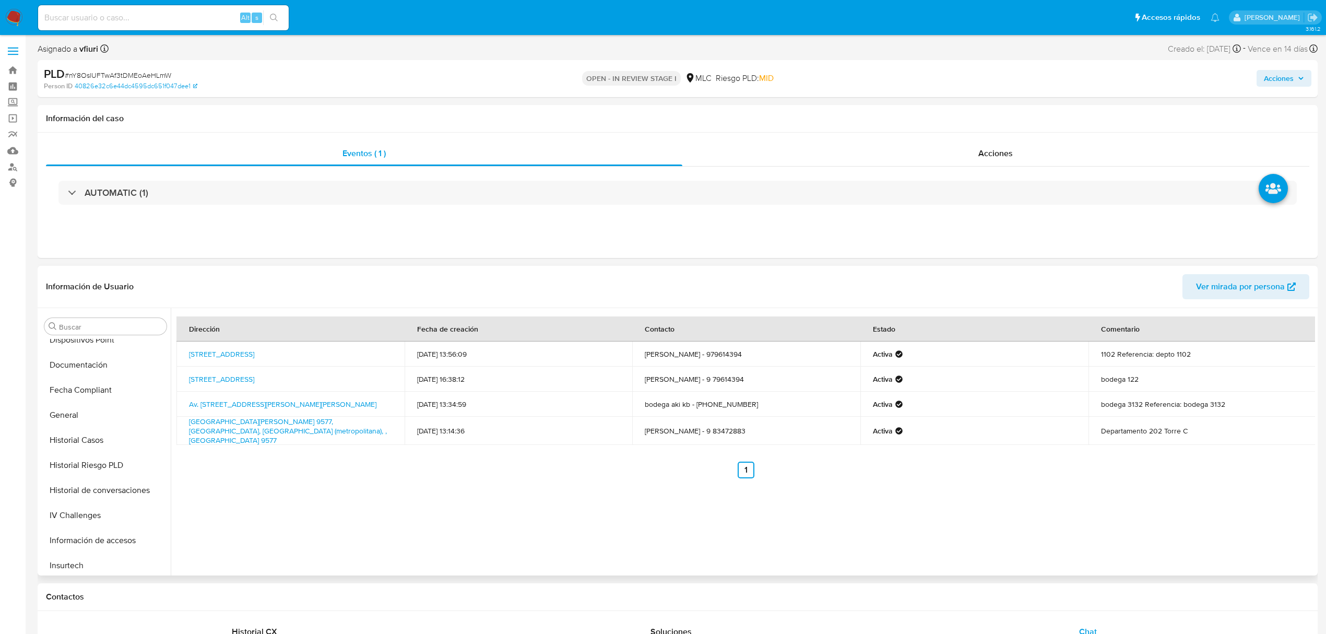
scroll to position [491, 0]
click at [117, 422] on button "KYC" at bounding box center [101, 411] width 122 height 25
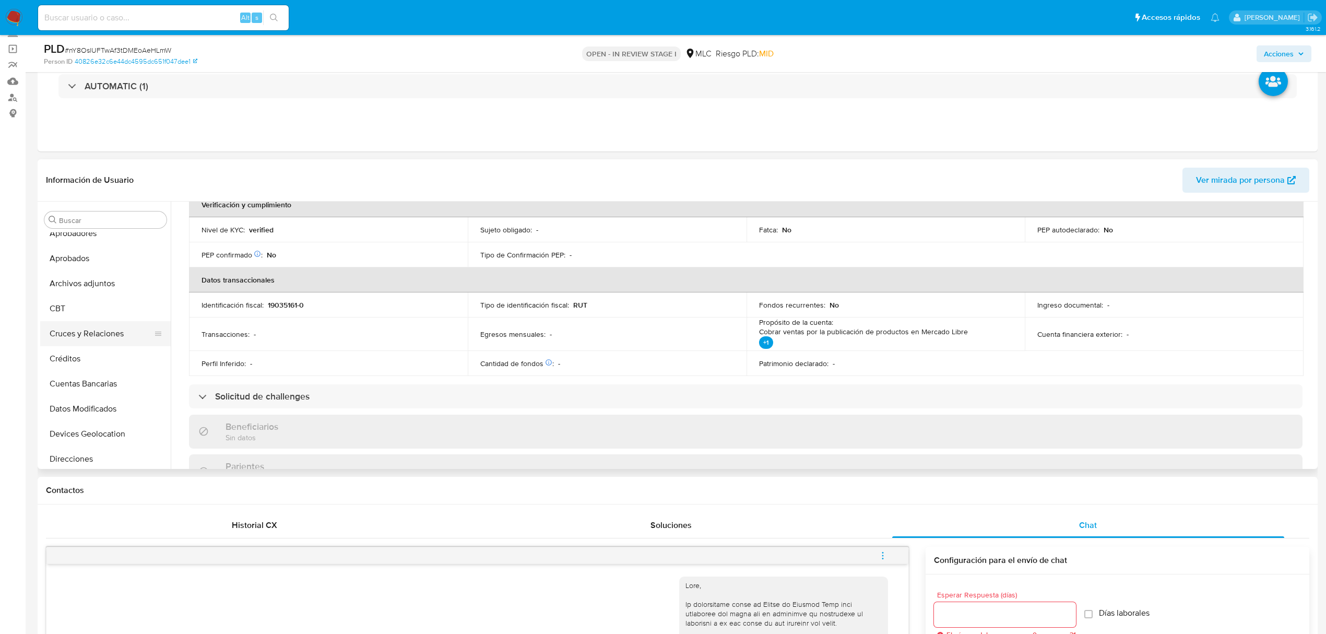
scroll to position [4, 0]
click at [81, 368] on button "Cruces y Relaciones" at bounding box center [101, 365] width 122 height 25
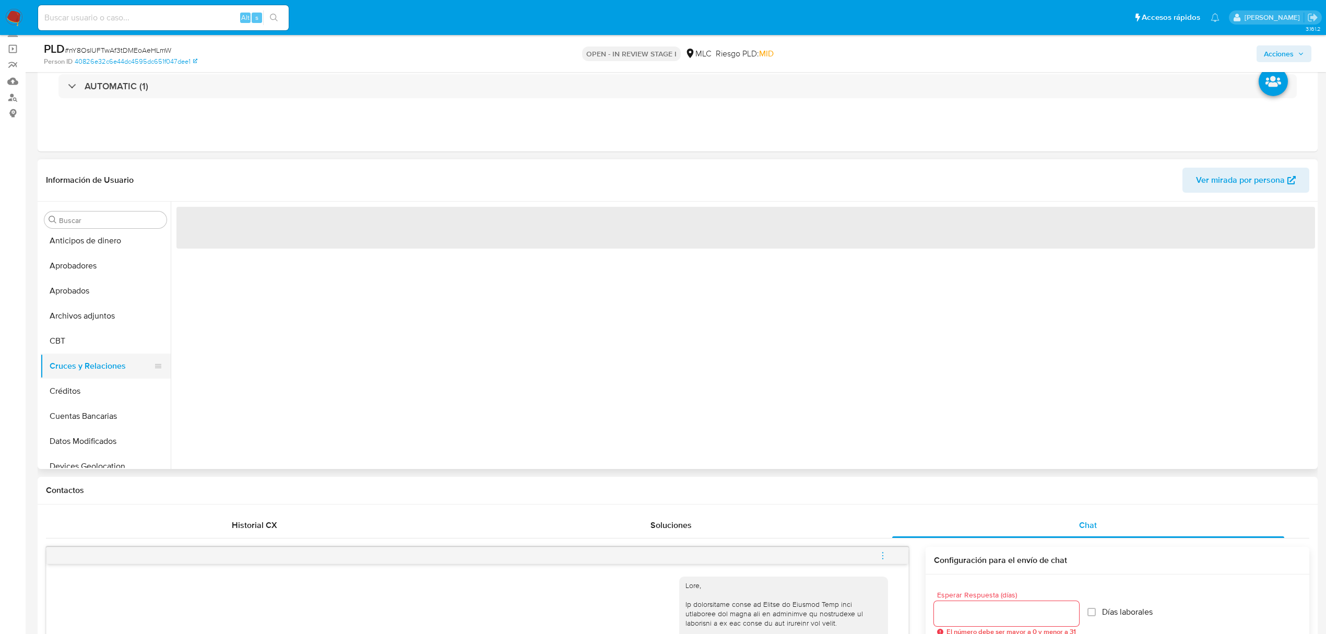
scroll to position [0, 0]
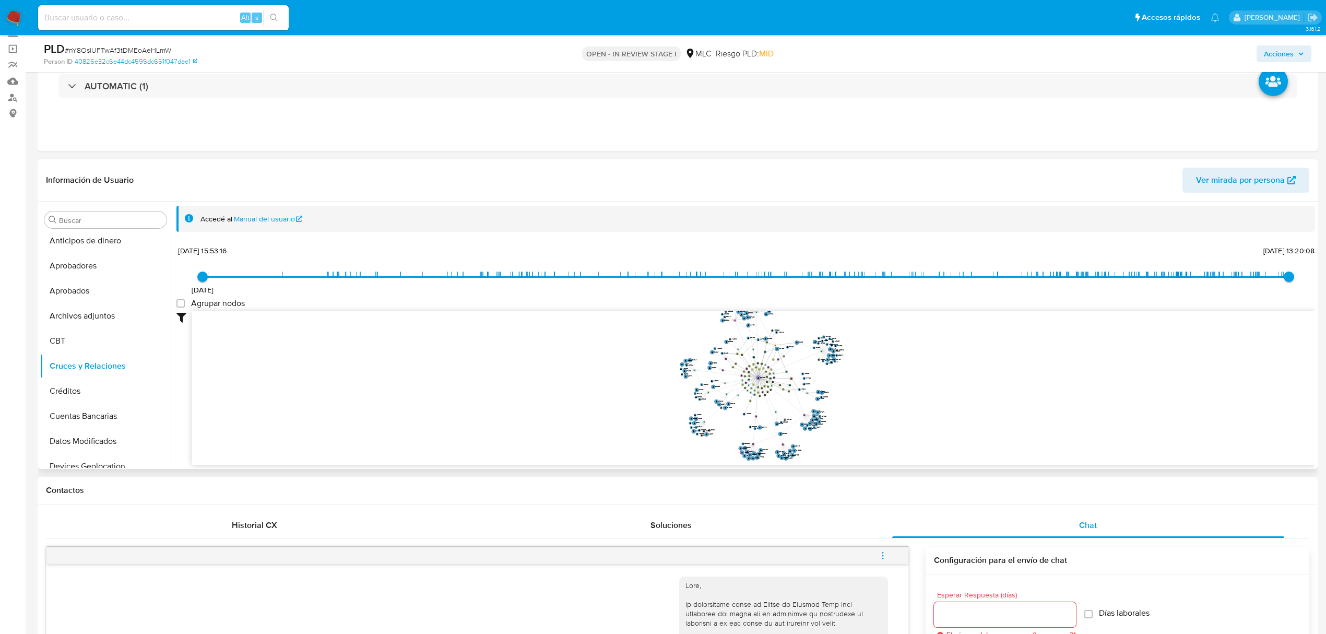
drag, startPoint x: 872, startPoint y: 383, endPoint x: 854, endPoint y: 387, distance: 17.9
click at [854, 387] on icon "device-6440539308813b0019147809  user-292643223  292643223 D device-63e030840…" at bounding box center [753, 386] width 1123 height 151
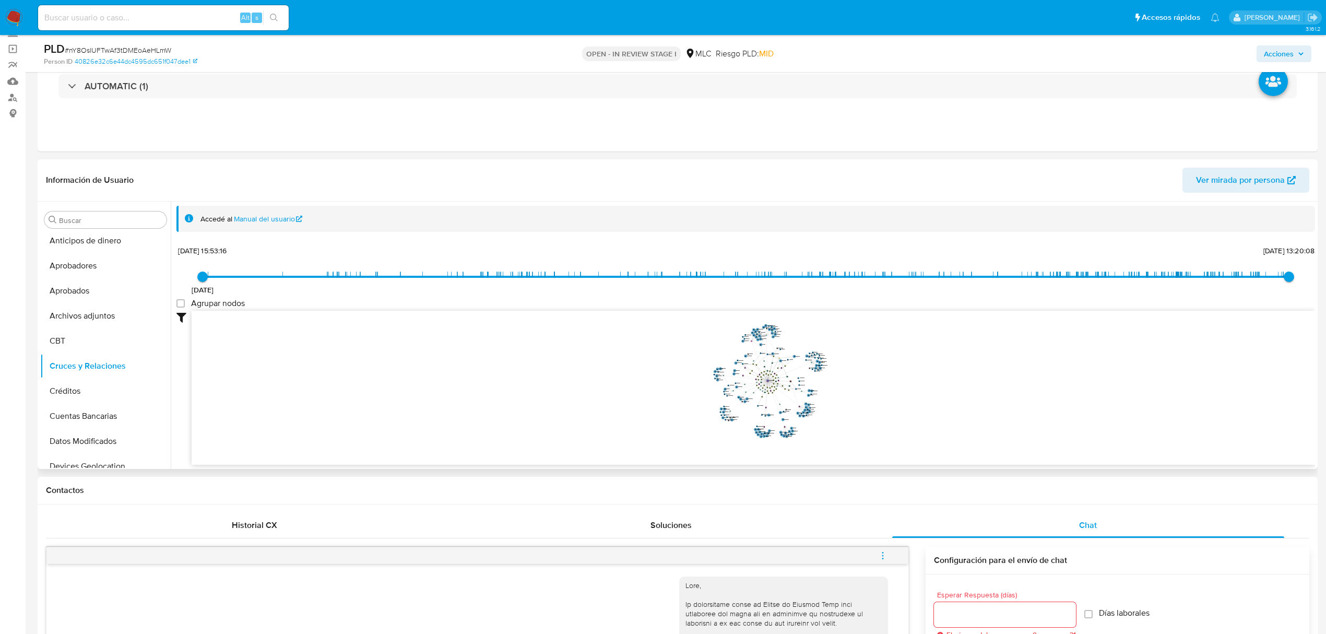
drag, startPoint x: 863, startPoint y: 393, endPoint x: 831, endPoint y: 390, distance: 31.4
click at [831, 390] on icon "device-6440539308813b0019147809  user-292643223  292643223 D device-63e030840…" at bounding box center [753, 386] width 1123 height 151
drag, startPoint x: 834, startPoint y: 391, endPoint x: 838, endPoint y: 398, distance: 7.5
click at [838, 398] on icon "device-6440539308813b0019147809  user-292643223  292643223 D device-63e030840…" at bounding box center [753, 386] width 1123 height 151
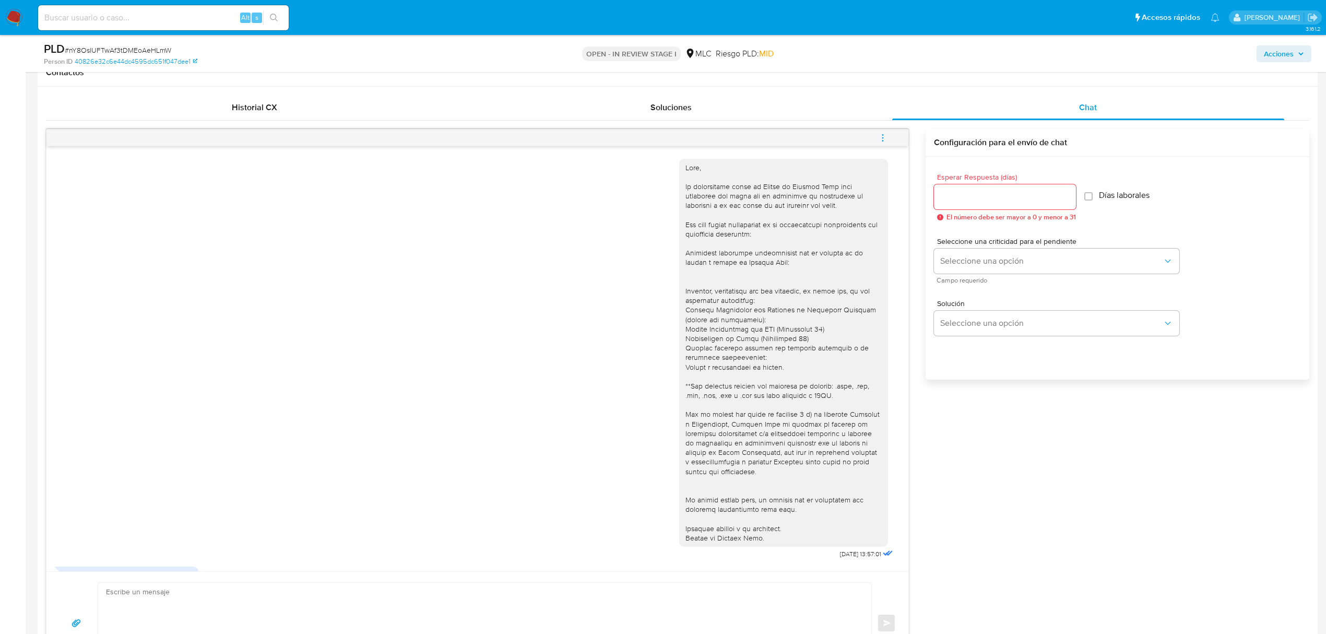
scroll to position [63, 0]
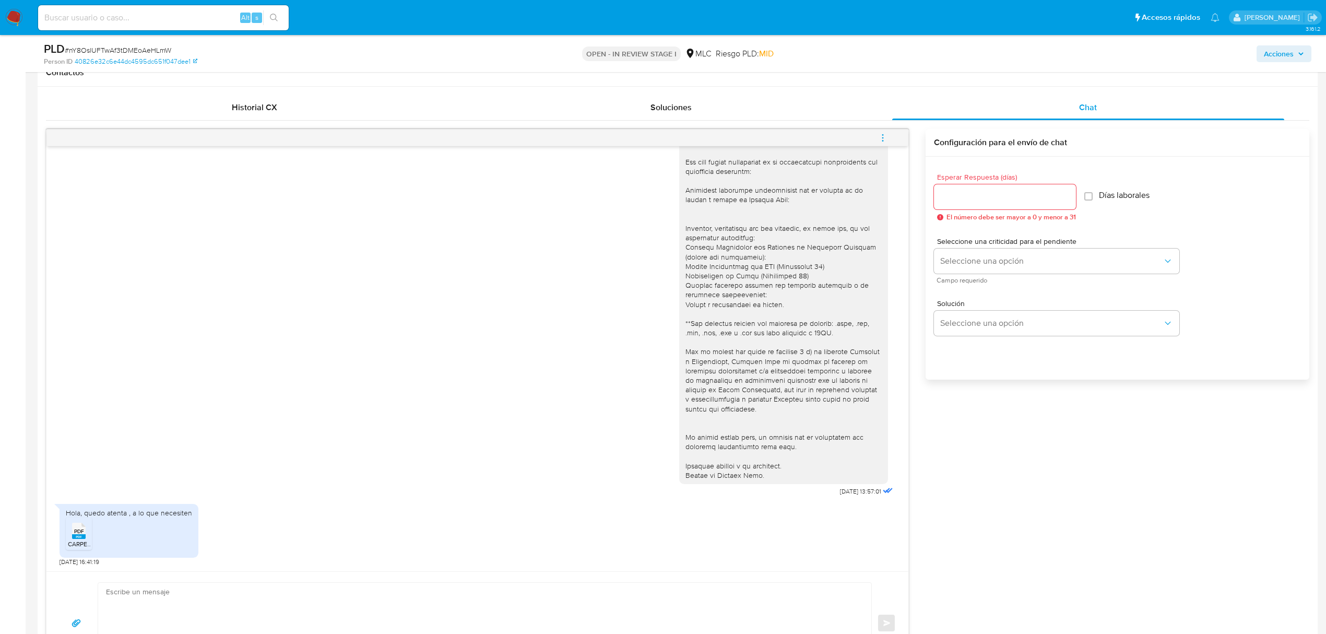
click at [76, 540] on icon "PDF" at bounding box center [79, 530] width 14 height 18
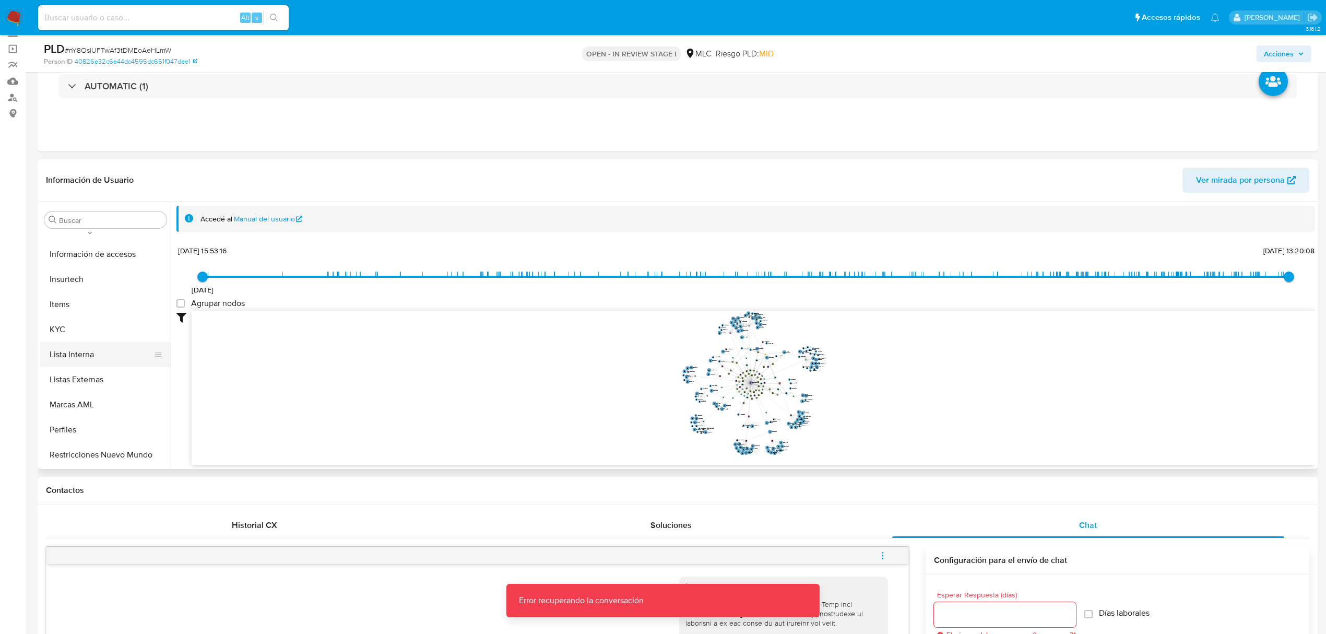
scroll to position [491, 0]
click at [76, 295] on button "KYC" at bounding box center [101, 304] width 122 height 25
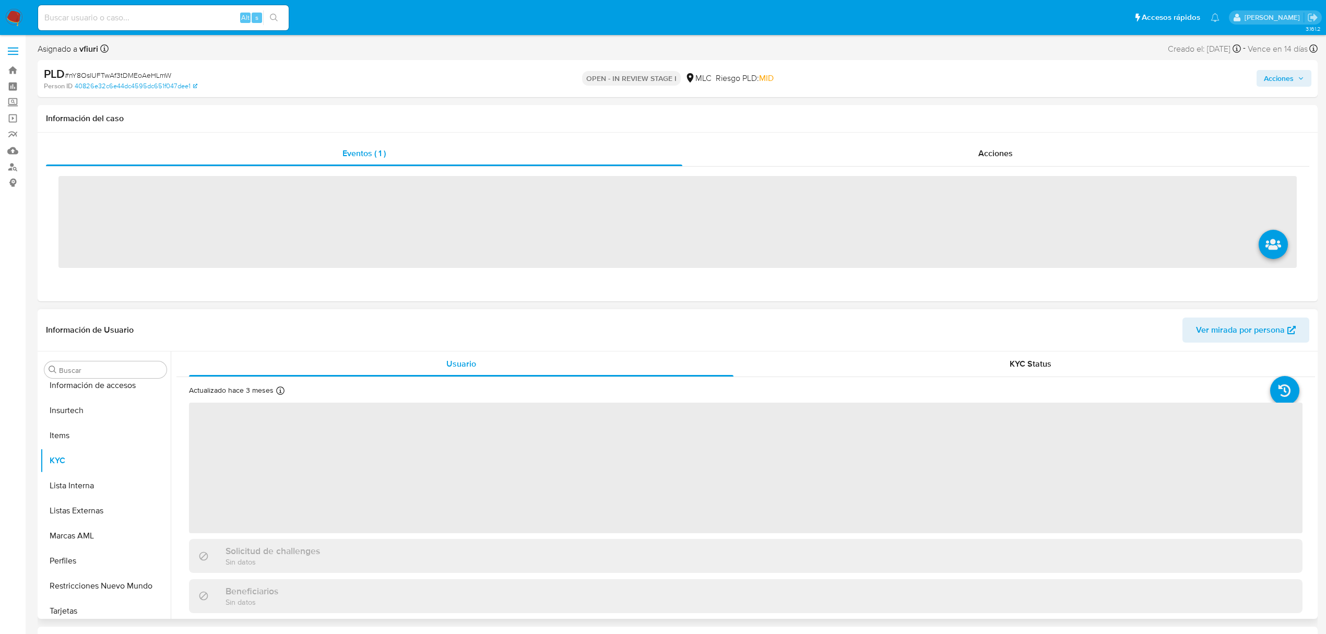
scroll to position [491, 0]
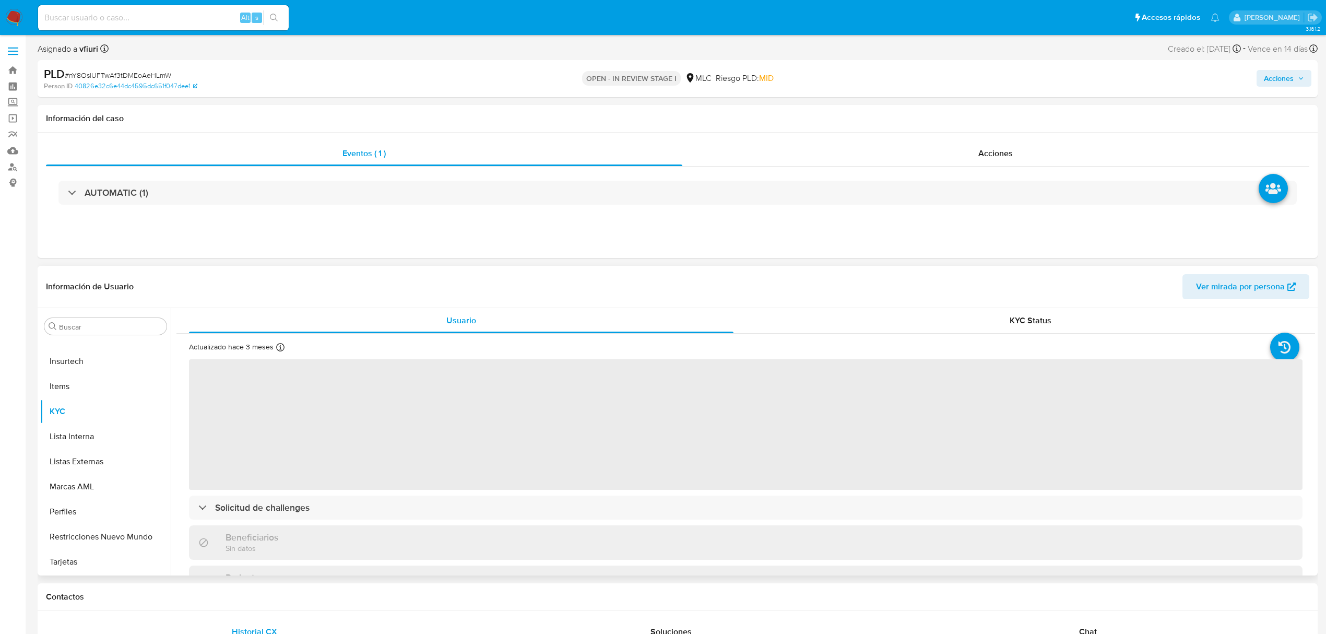
select select "10"
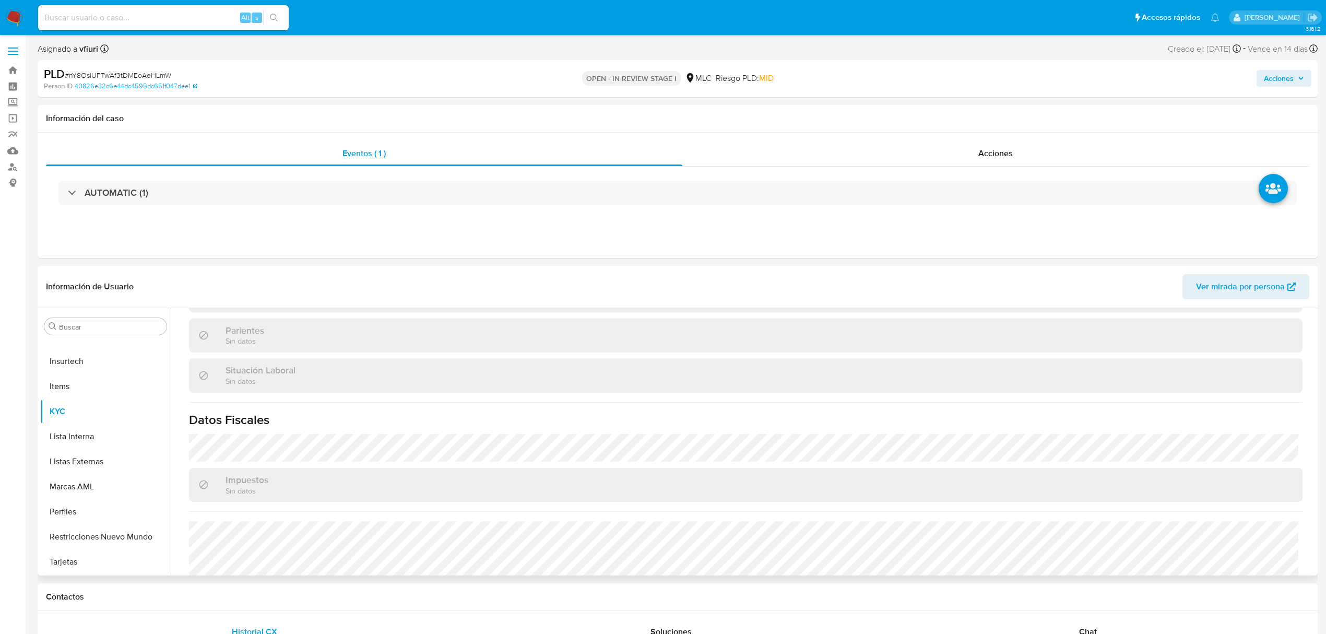
scroll to position [575, 0]
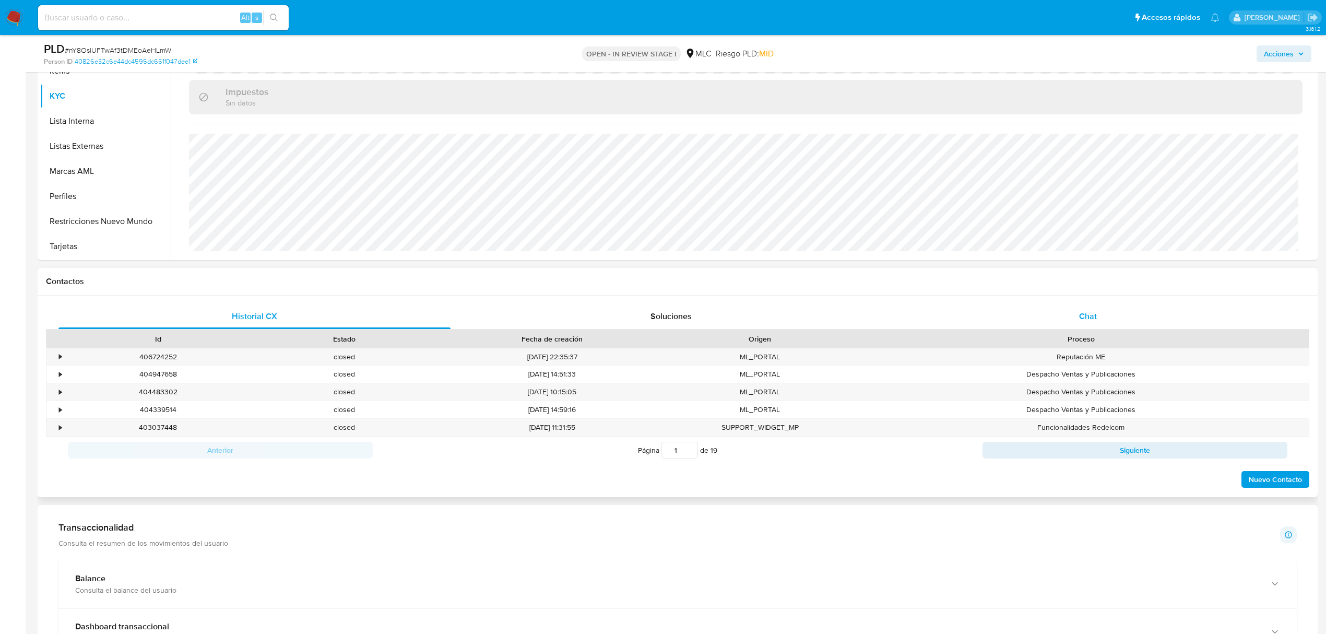
click at [1098, 318] on div "Chat" at bounding box center [1088, 316] width 392 height 25
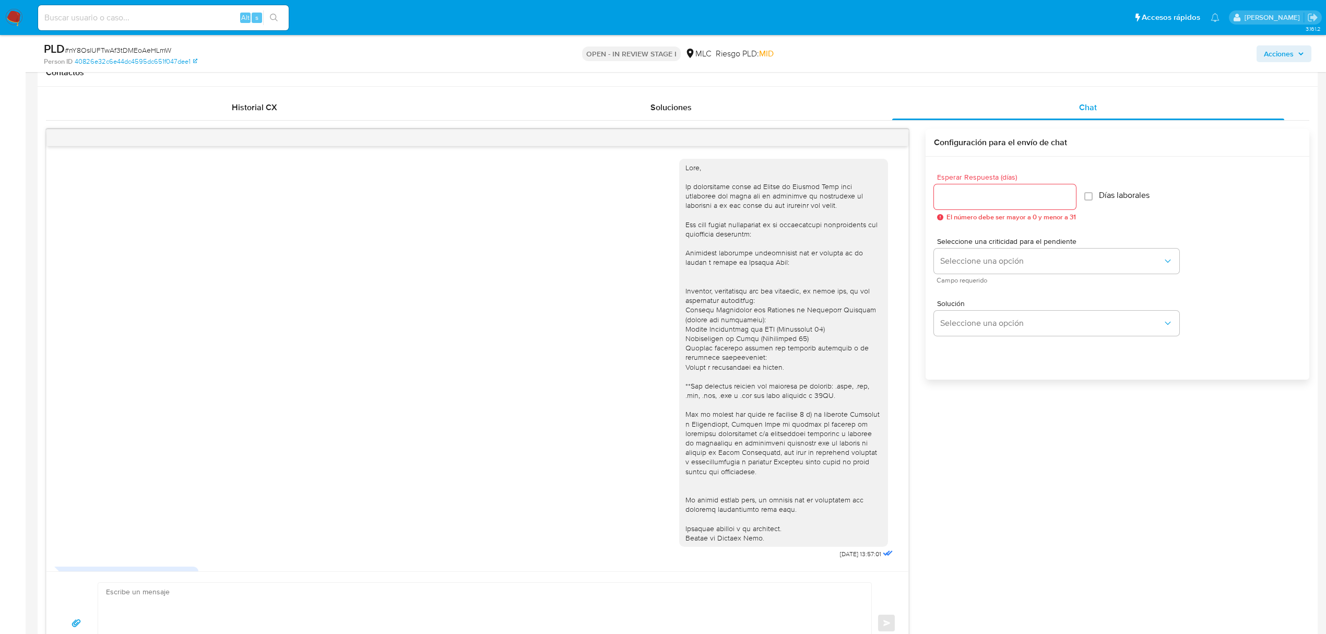
scroll to position [63, 0]
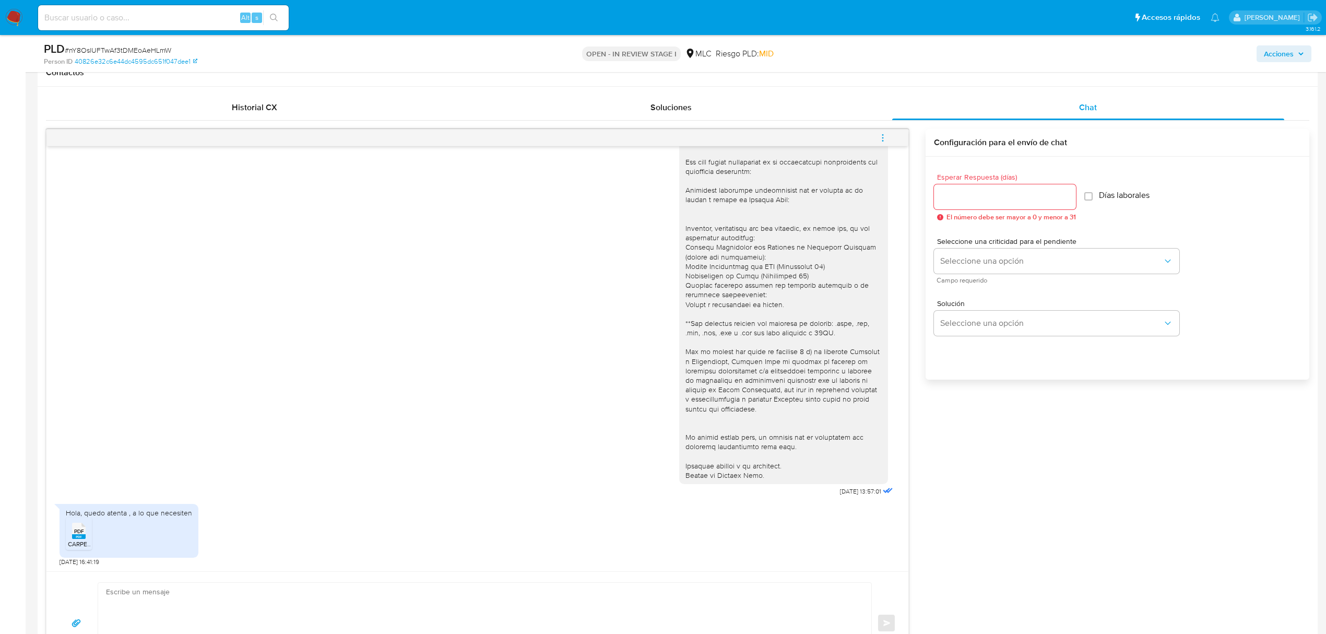
click at [79, 536] on rect at bounding box center [79, 536] width 14 height 5
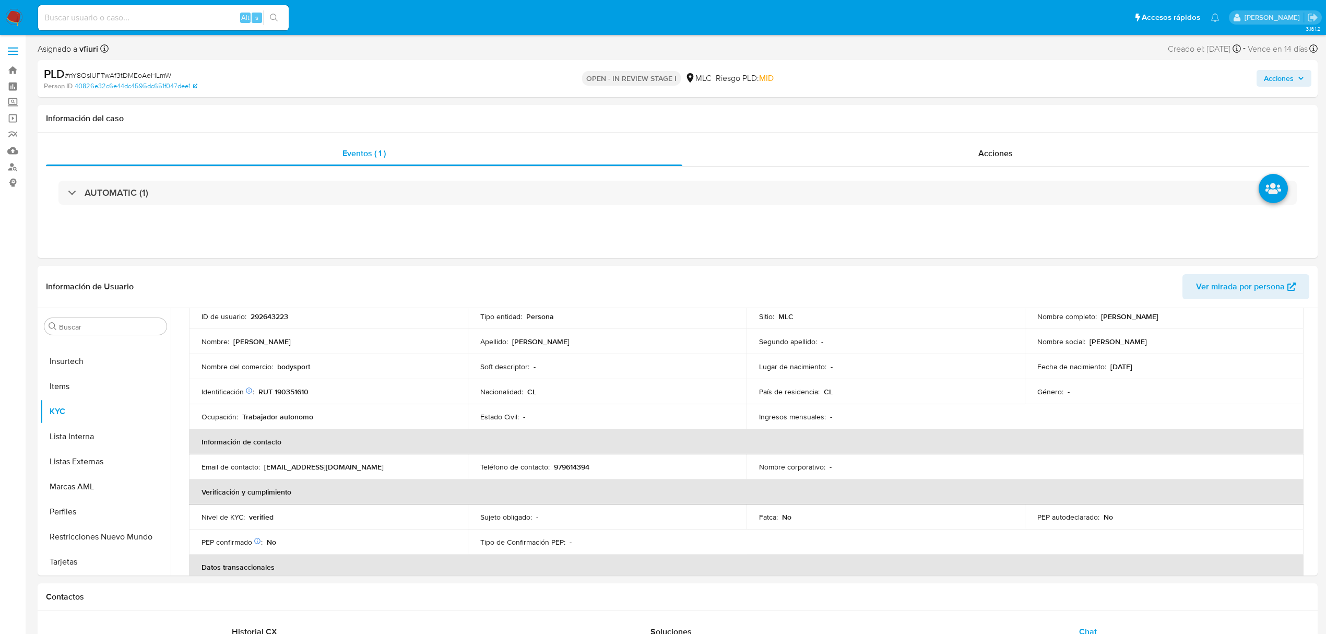
scroll to position [0, 0]
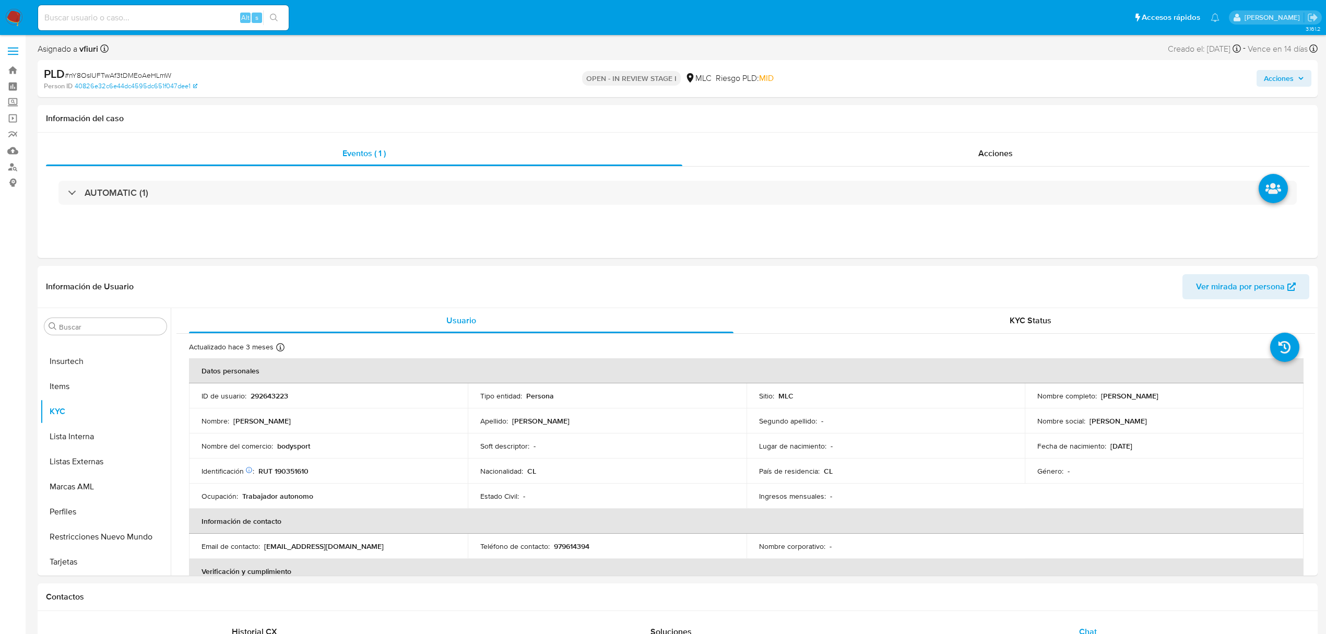
drag, startPoint x: 1095, startPoint y: 391, endPoint x: 1195, endPoint y: 393, distance: 100.2
click at [1195, 393] on div "Nombre completo : Valeria Ignacia Montes Leal" at bounding box center [1164, 395] width 254 height 9
copy div "[PERSON_NAME] [PERSON_NAME]"
click at [287, 447] on p "bodysport" at bounding box center [293, 445] width 33 height 9
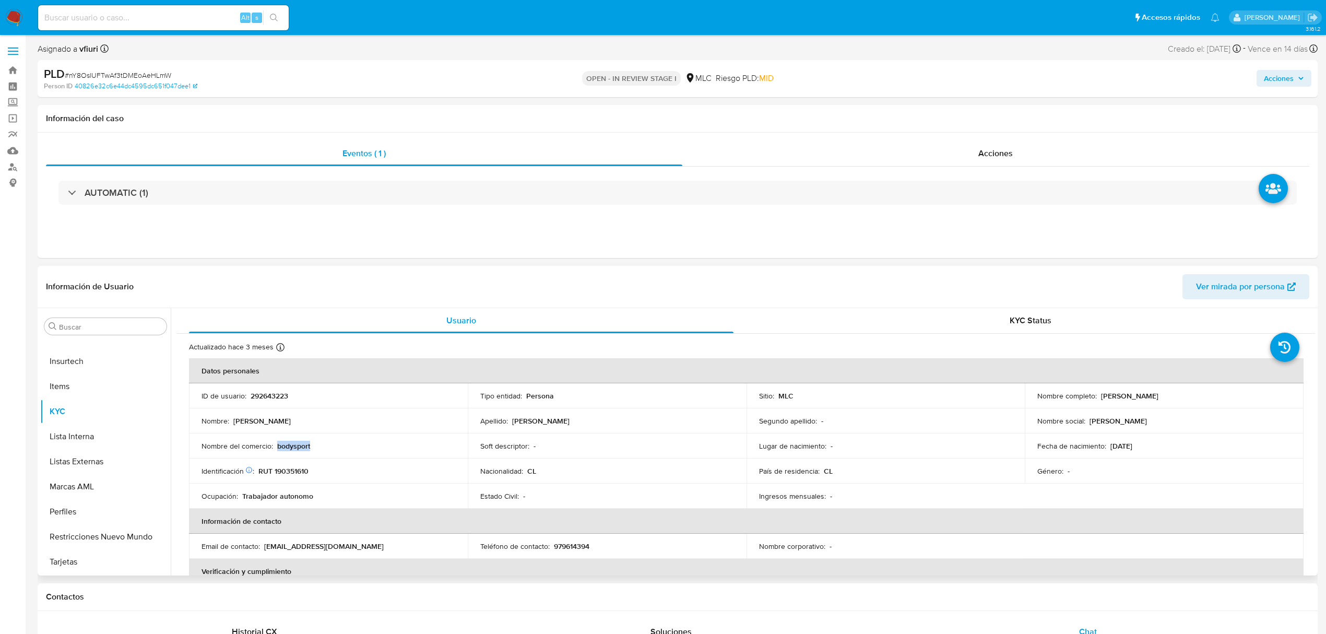
copy p "bodysport"
click at [74, 426] on button "Archivos adjuntos" at bounding box center [101, 426] width 122 height 25
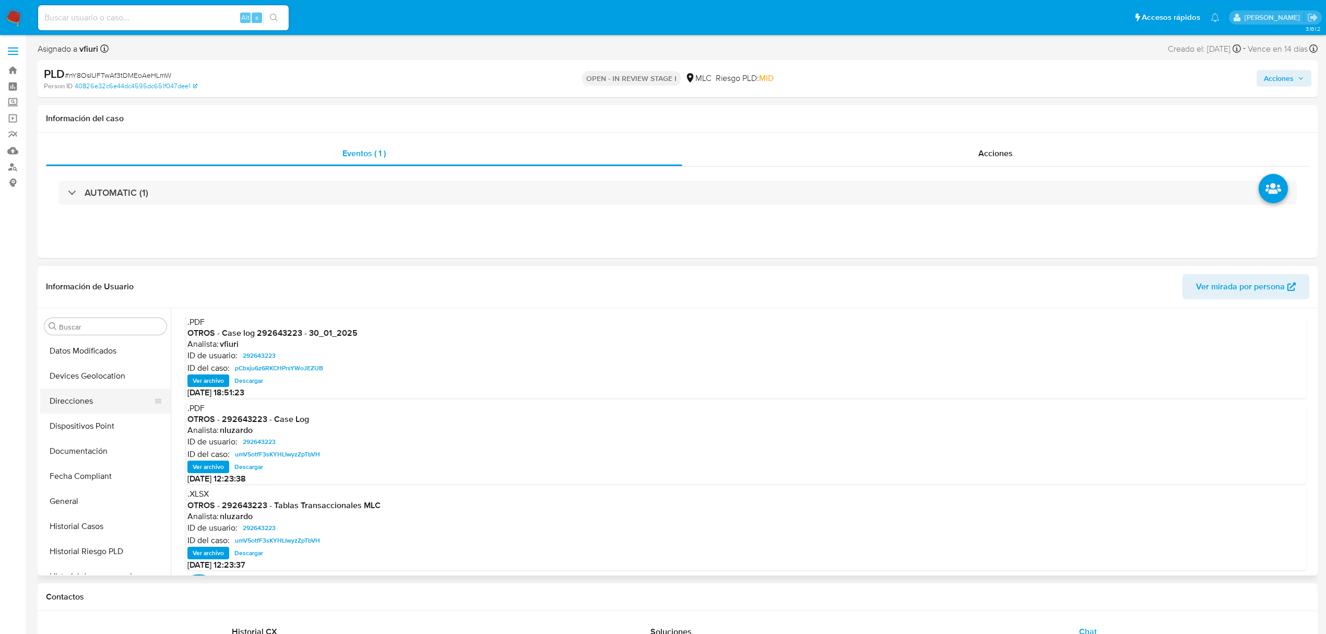
scroll to position [209, 0]
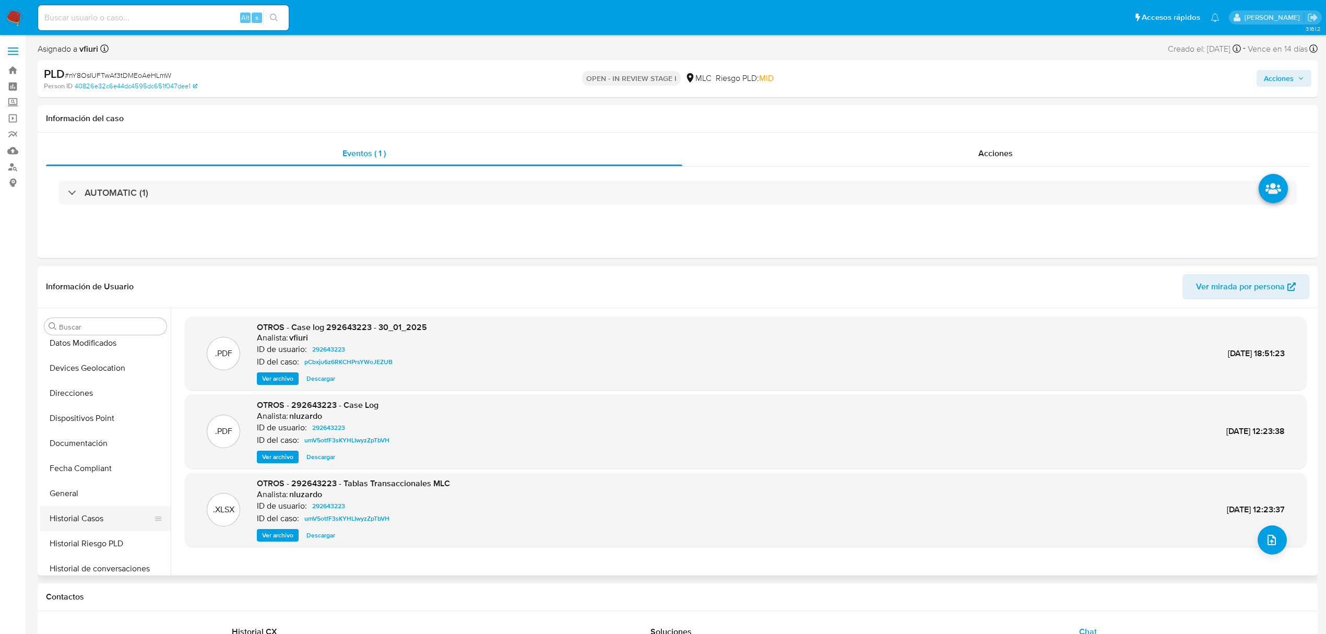
click at [90, 514] on button "Historial Casos" at bounding box center [101, 518] width 122 height 25
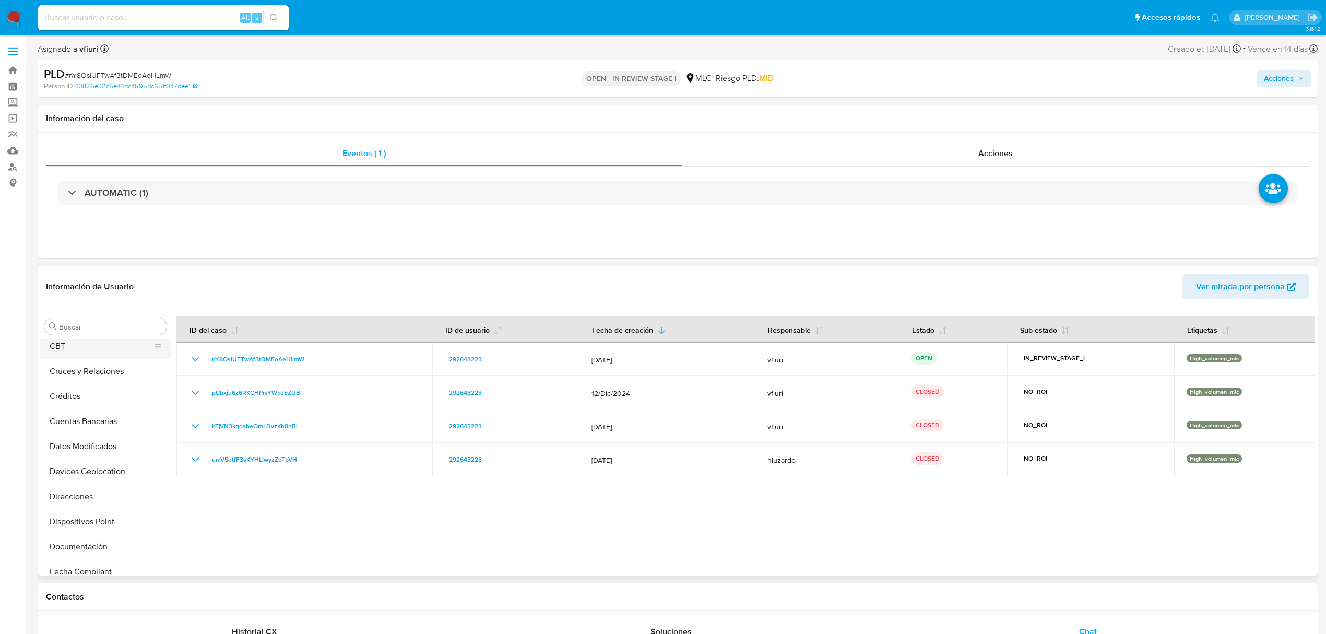
scroll to position [0, 0]
click at [105, 420] on button "Archivos adjuntos" at bounding box center [101, 426] width 122 height 25
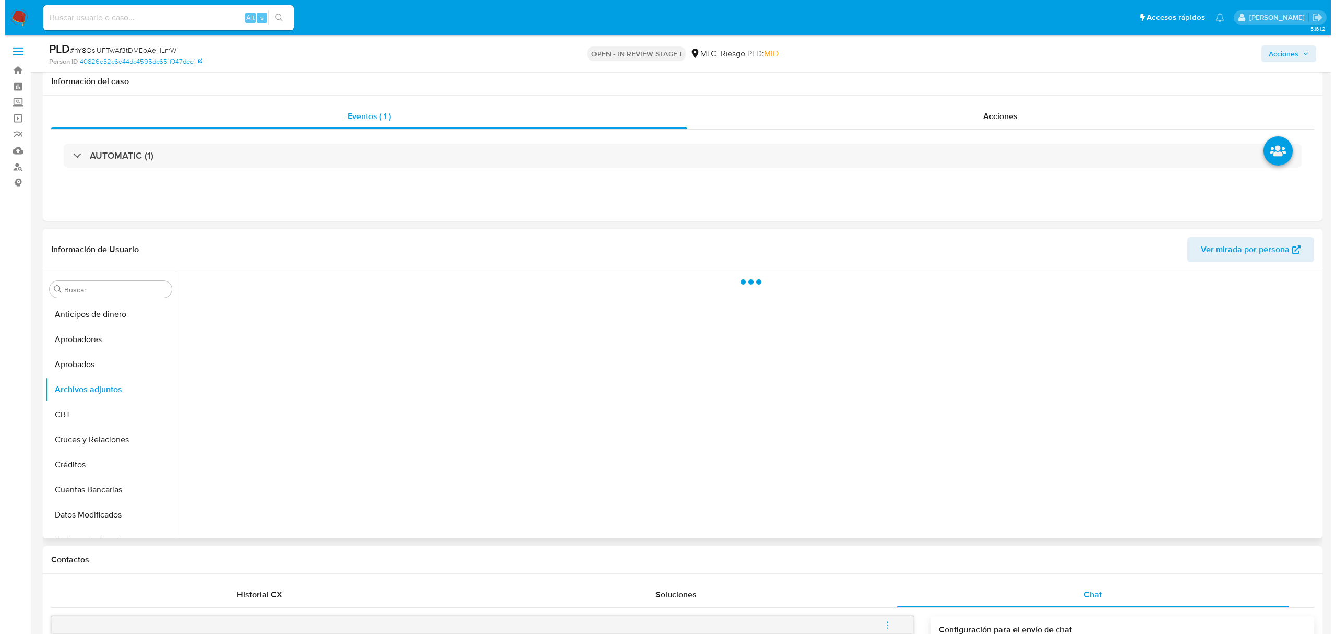
scroll to position [69, 0]
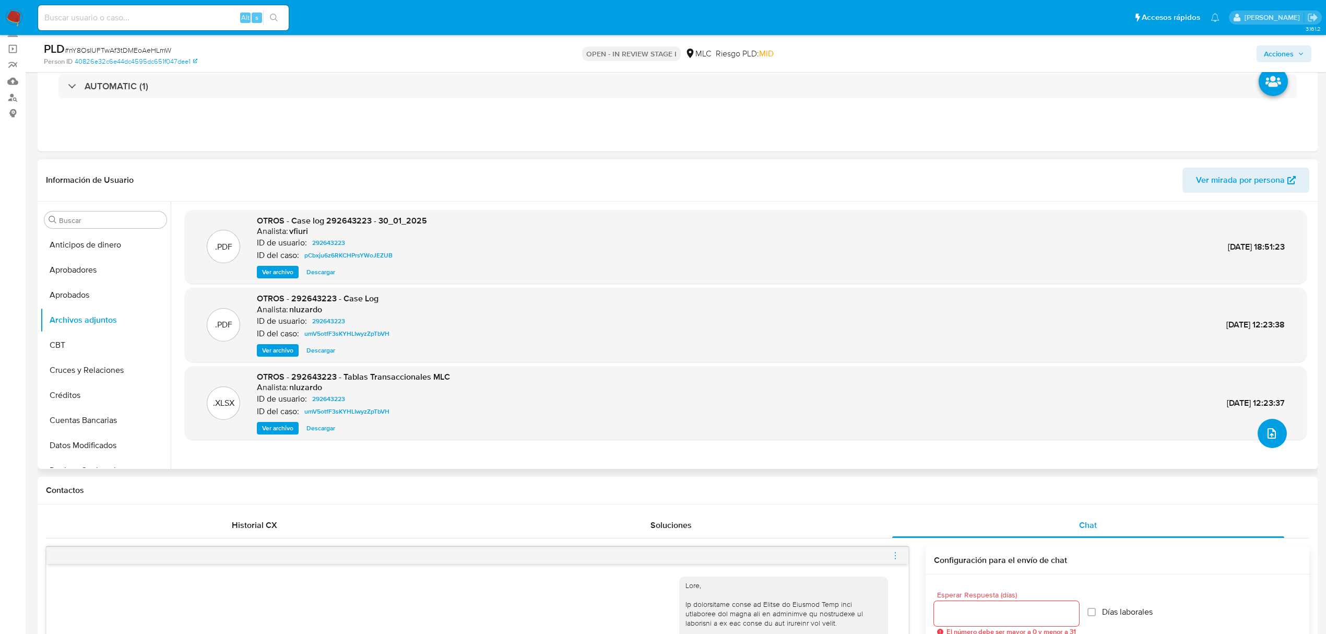
click at [1277, 438] on button "upload-file" at bounding box center [1271, 433] width 29 height 29
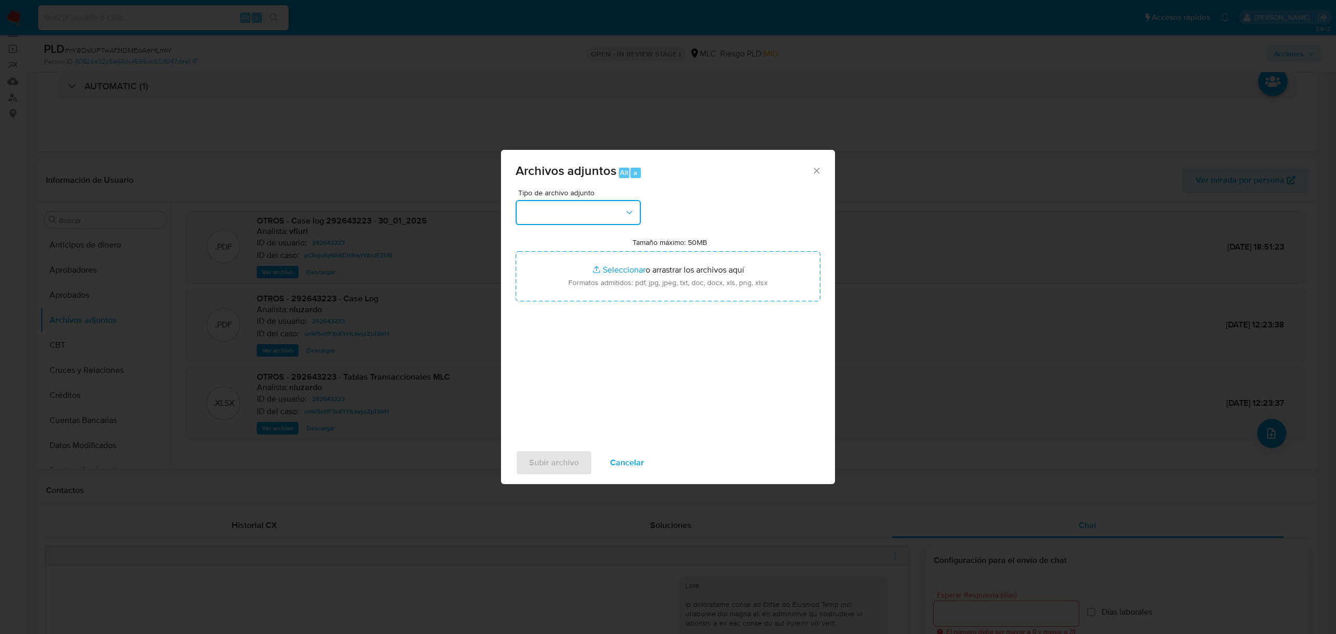
drag, startPoint x: 605, startPoint y: 214, endPoint x: 598, endPoint y: 214, distance: 7.3
click at [602, 214] on button "button" at bounding box center [578, 212] width 125 height 25
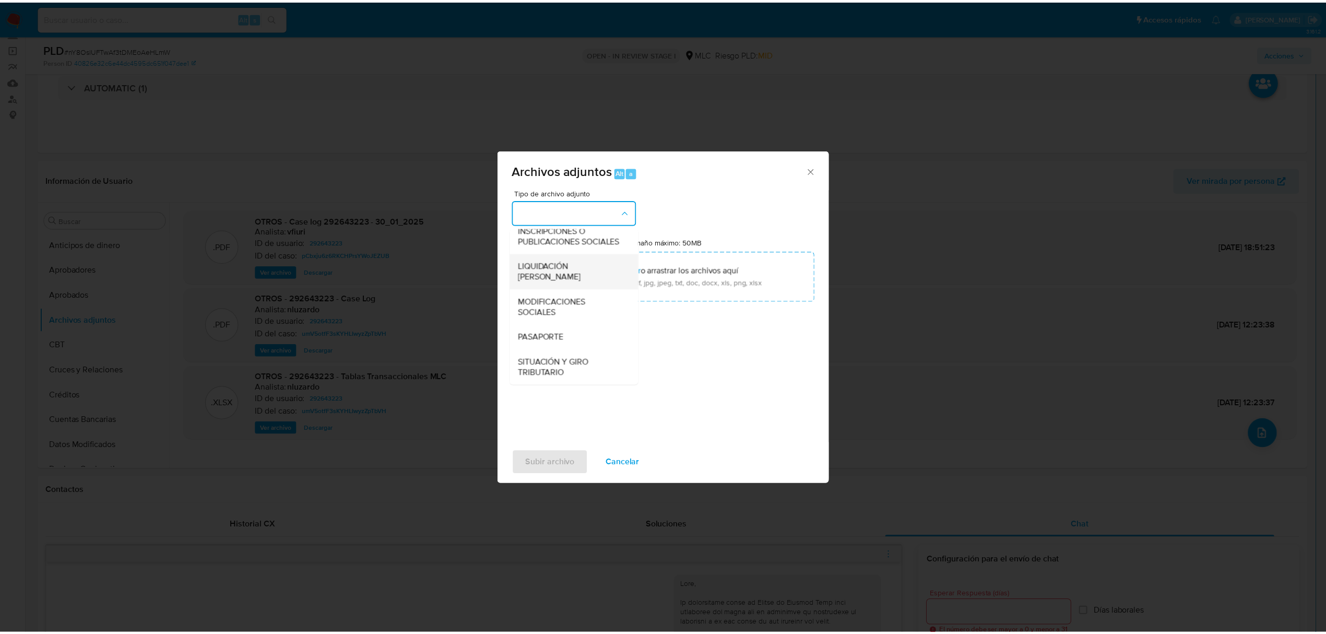
scroll to position [156, 0]
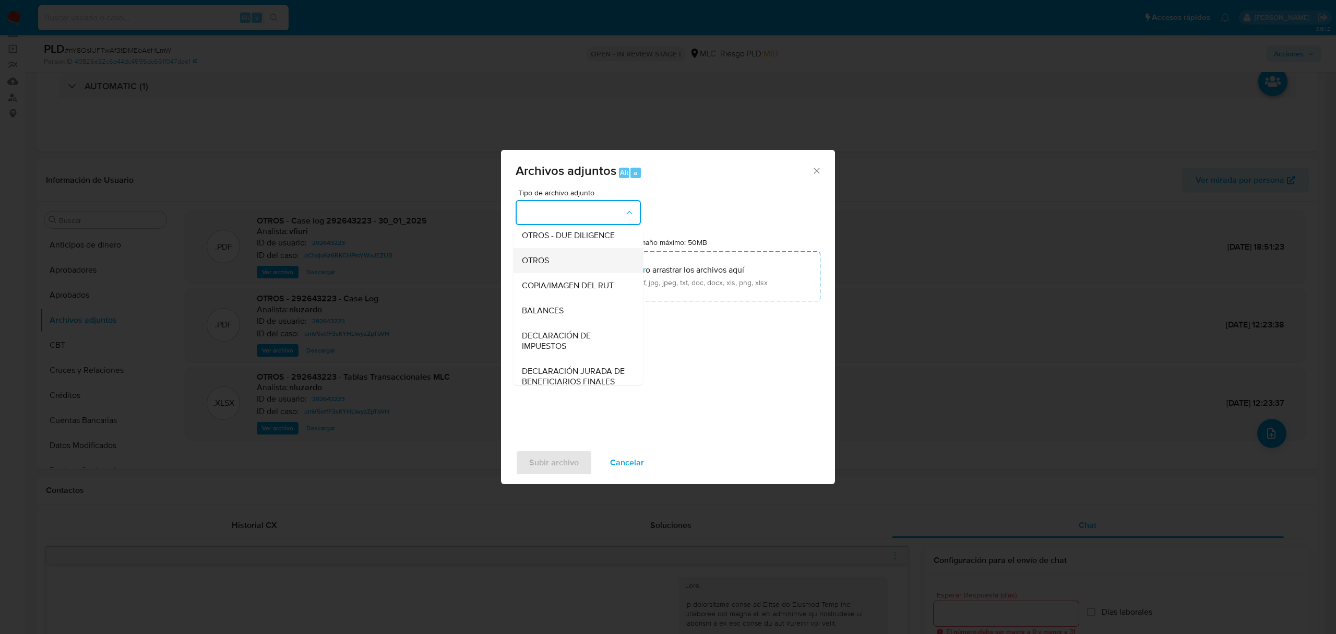
click at [528, 266] on span "OTROS" at bounding box center [535, 260] width 27 height 10
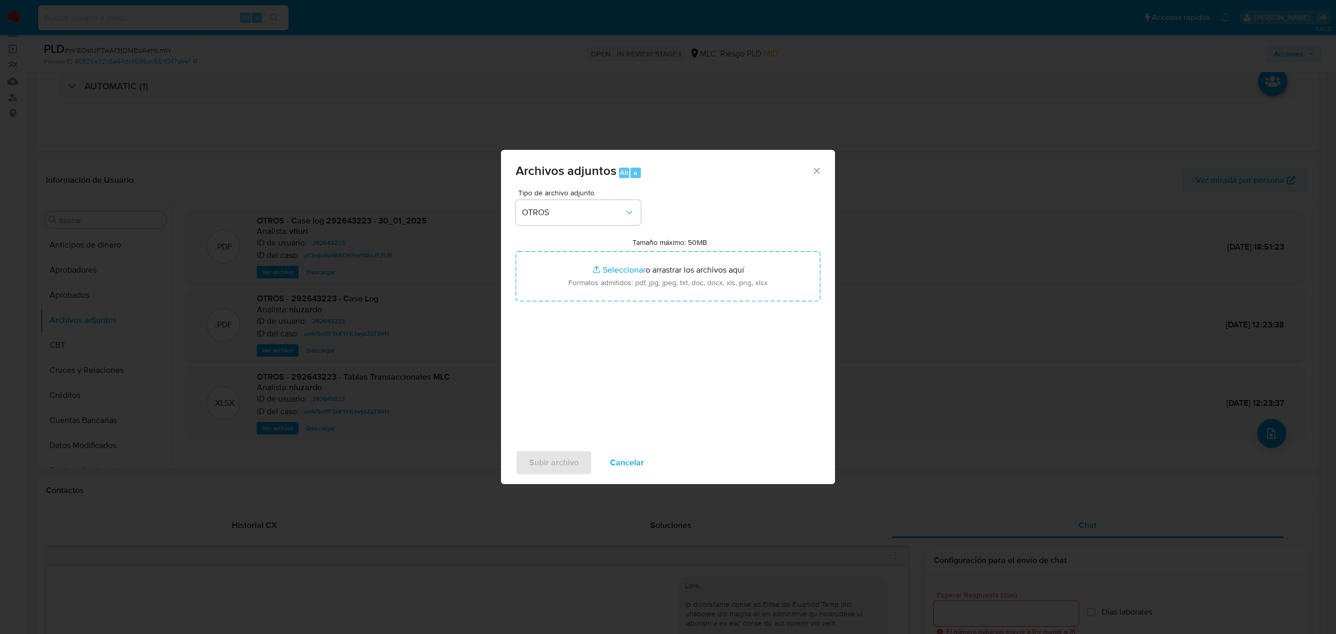
click at [621, 460] on span "Cancelar" at bounding box center [627, 462] width 34 height 23
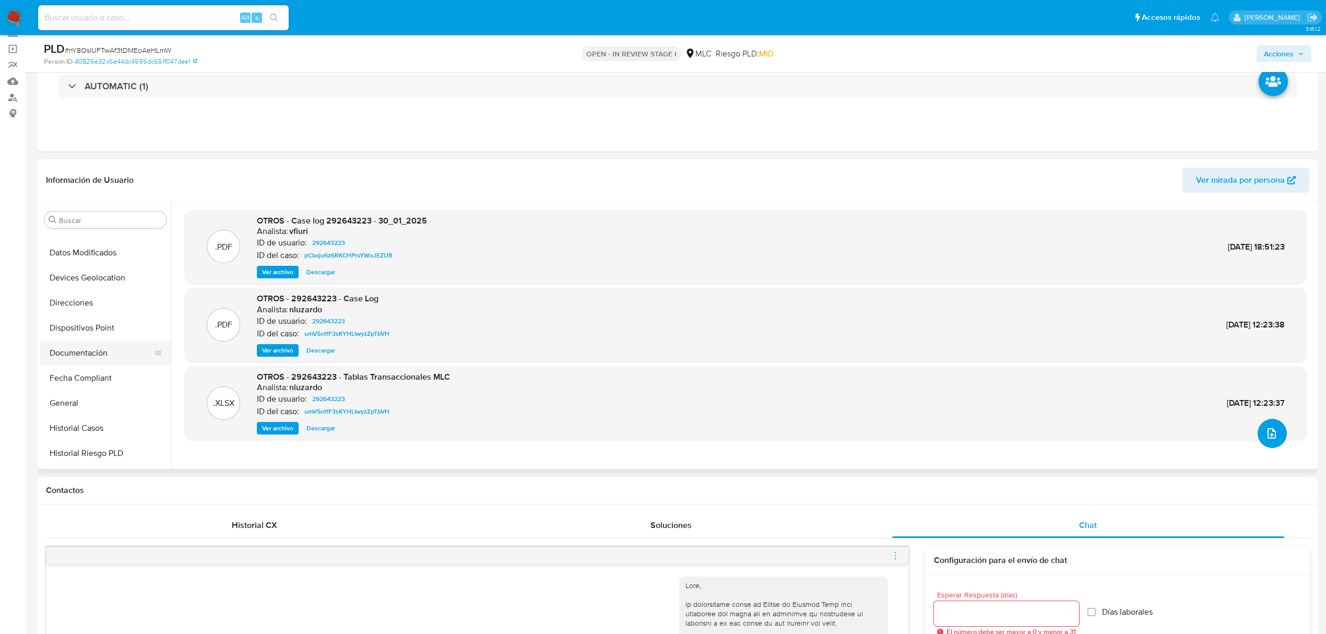
scroll to position [209, 0]
click at [62, 396] on button "General" at bounding box center [101, 386] width 122 height 25
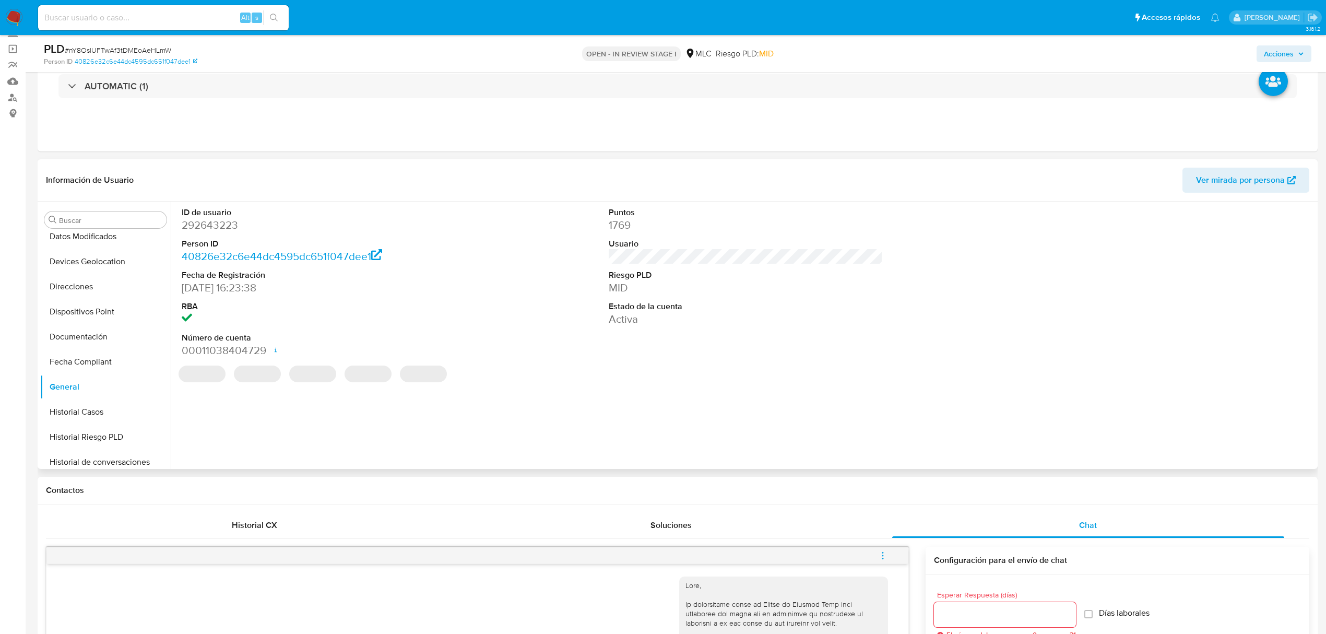
click at [191, 238] on dt "Person ID" at bounding box center [319, 243] width 274 height 11
click at [191, 236] on dl "ID de usuario 292643223 Person ID 40826e32c6e44dc4595dc651f047dee1 Fecha de Reg…" at bounding box center [319, 282] width 274 height 151
click at [194, 224] on dd "292643223" at bounding box center [319, 225] width 274 height 15
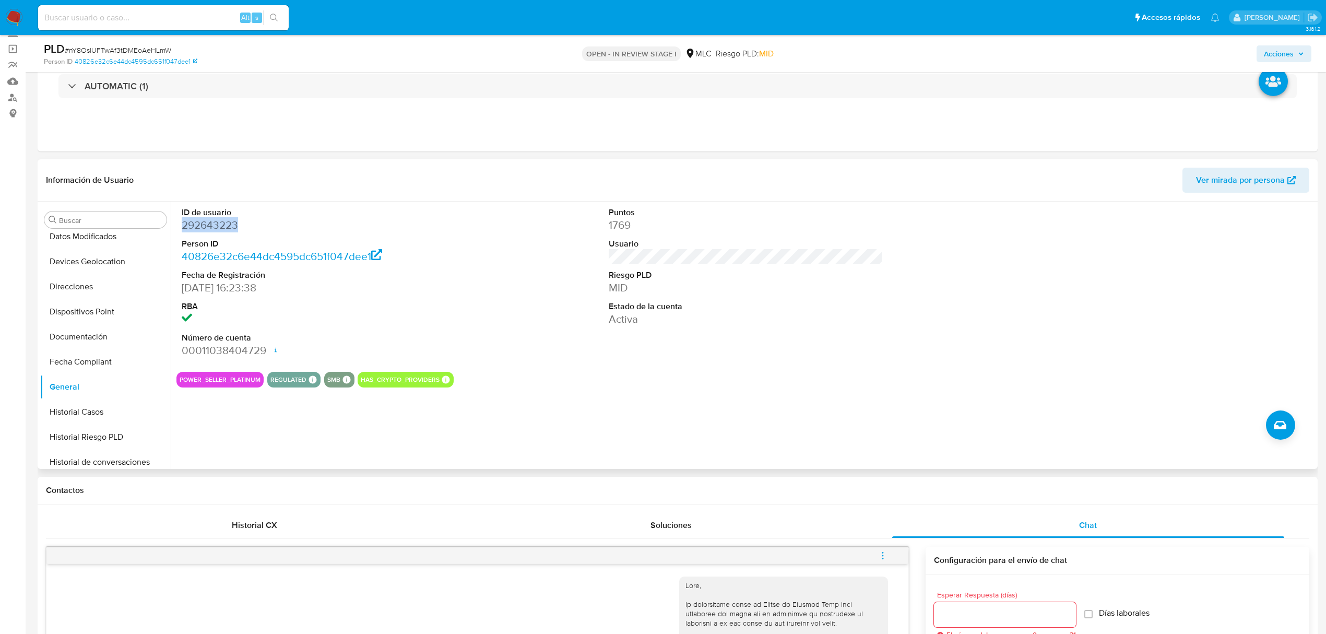
copy dd "292643223"
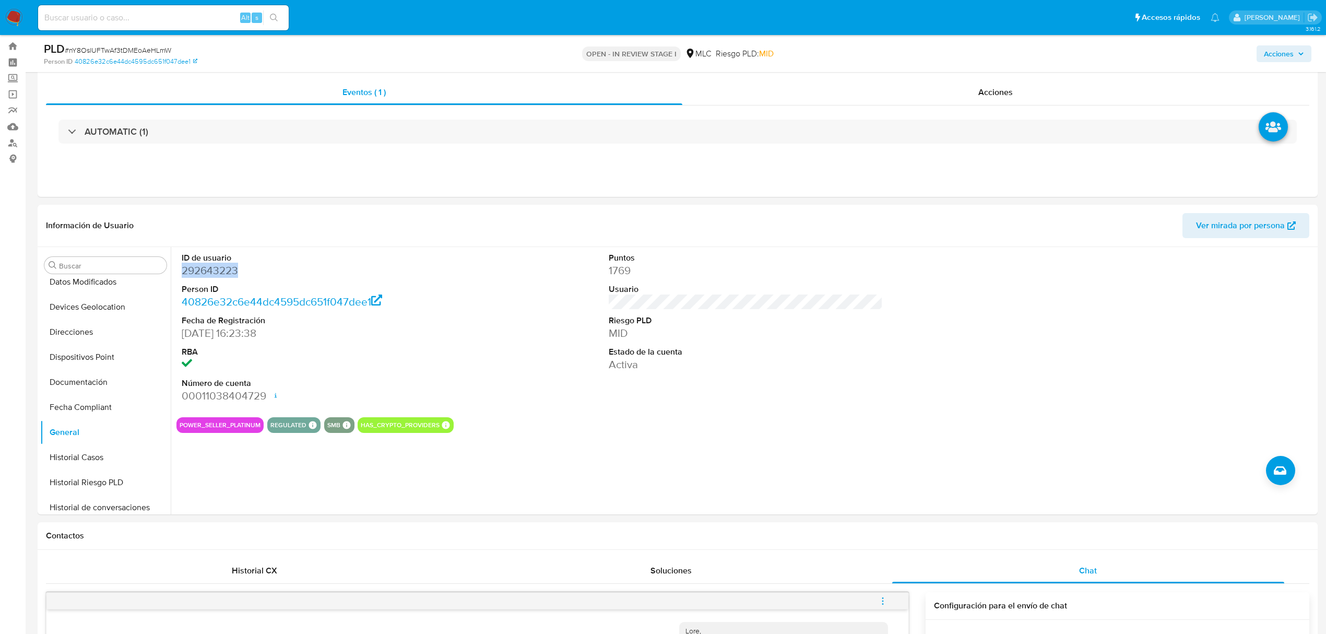
scroll to position [0, 0]
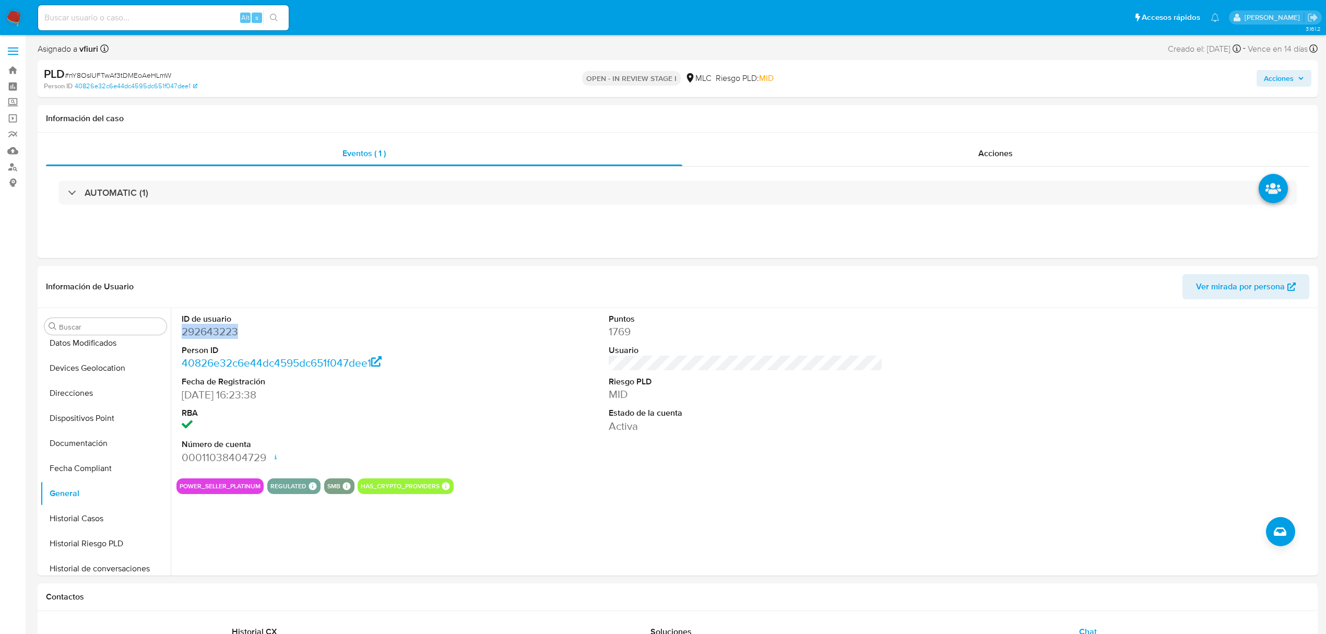
click at [1279, 76] on span "Acciones" at bounding box center [1278, 78] width 30 height 17
click at [955, 124] on div "Resolución del caso Alt r" at bounding box center [1000, 111] width 100 height 27
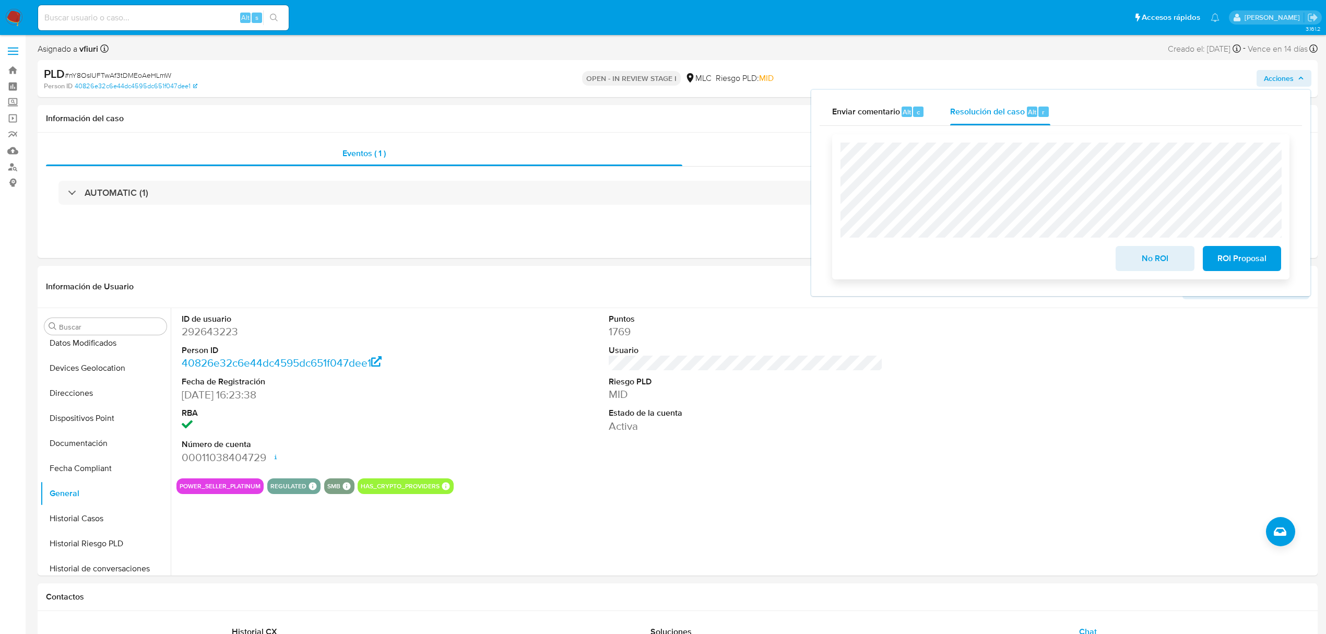
click at [1165, 269] on span "No ROI" at bounding box center [1154, 258] width 51 height 23
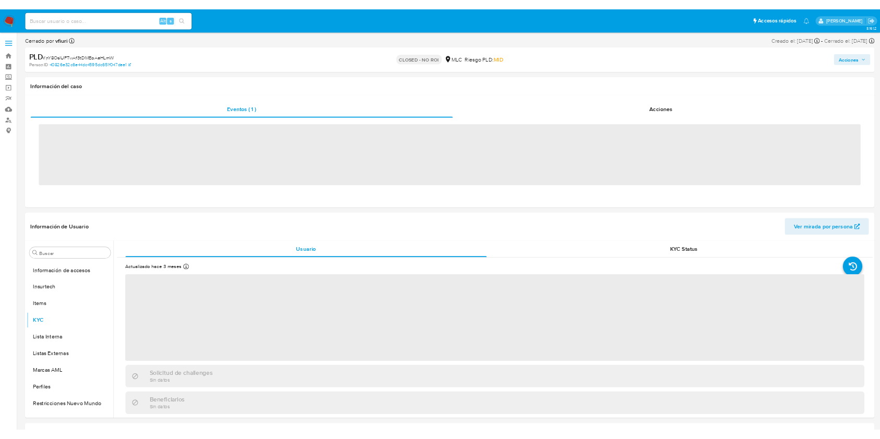
scroll to position [491, 0]
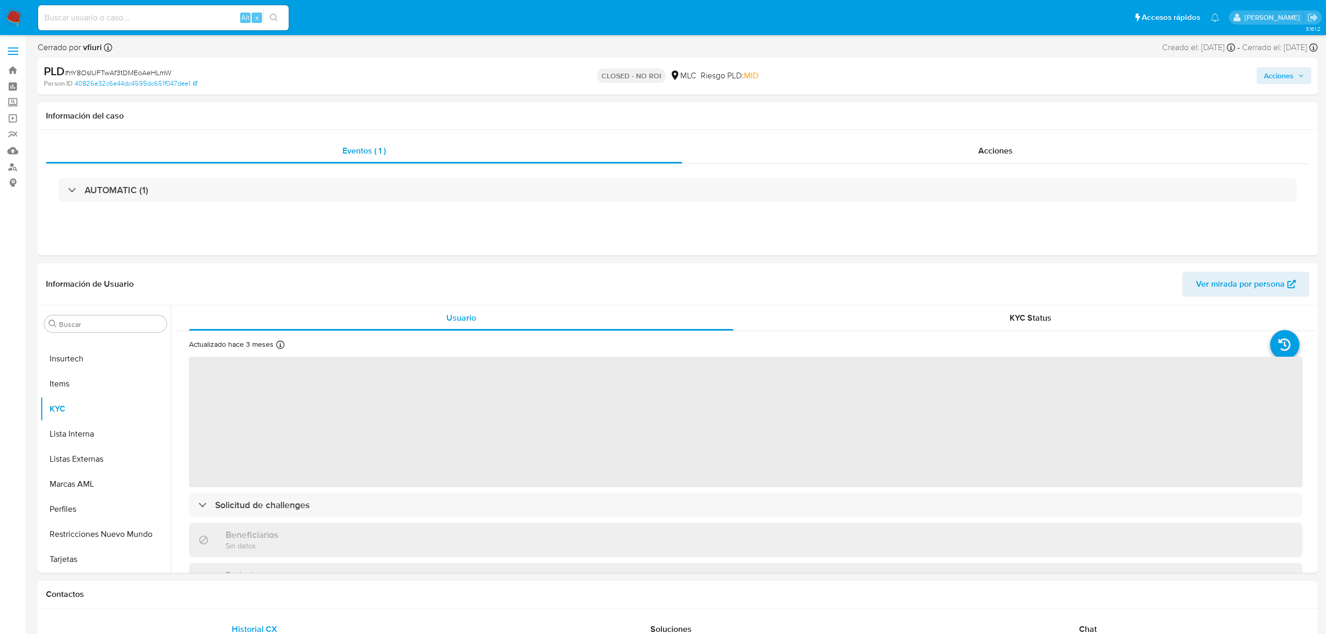
select select "10"
